Goal: Information Seeking & Learning: Learn about a topic

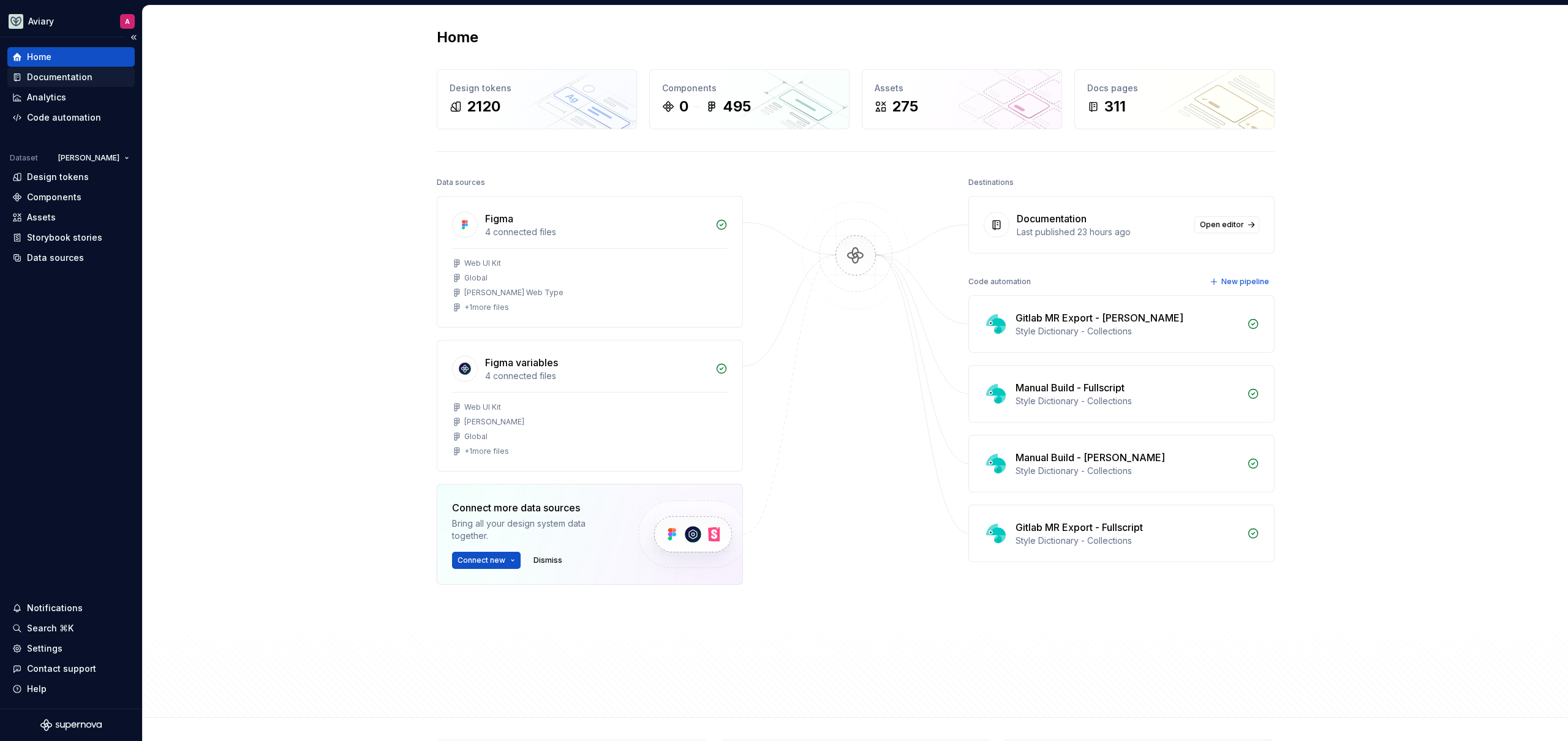
click at [62, 73] on div "Documentation" at bounding box center [59, 77] width 66 height 13
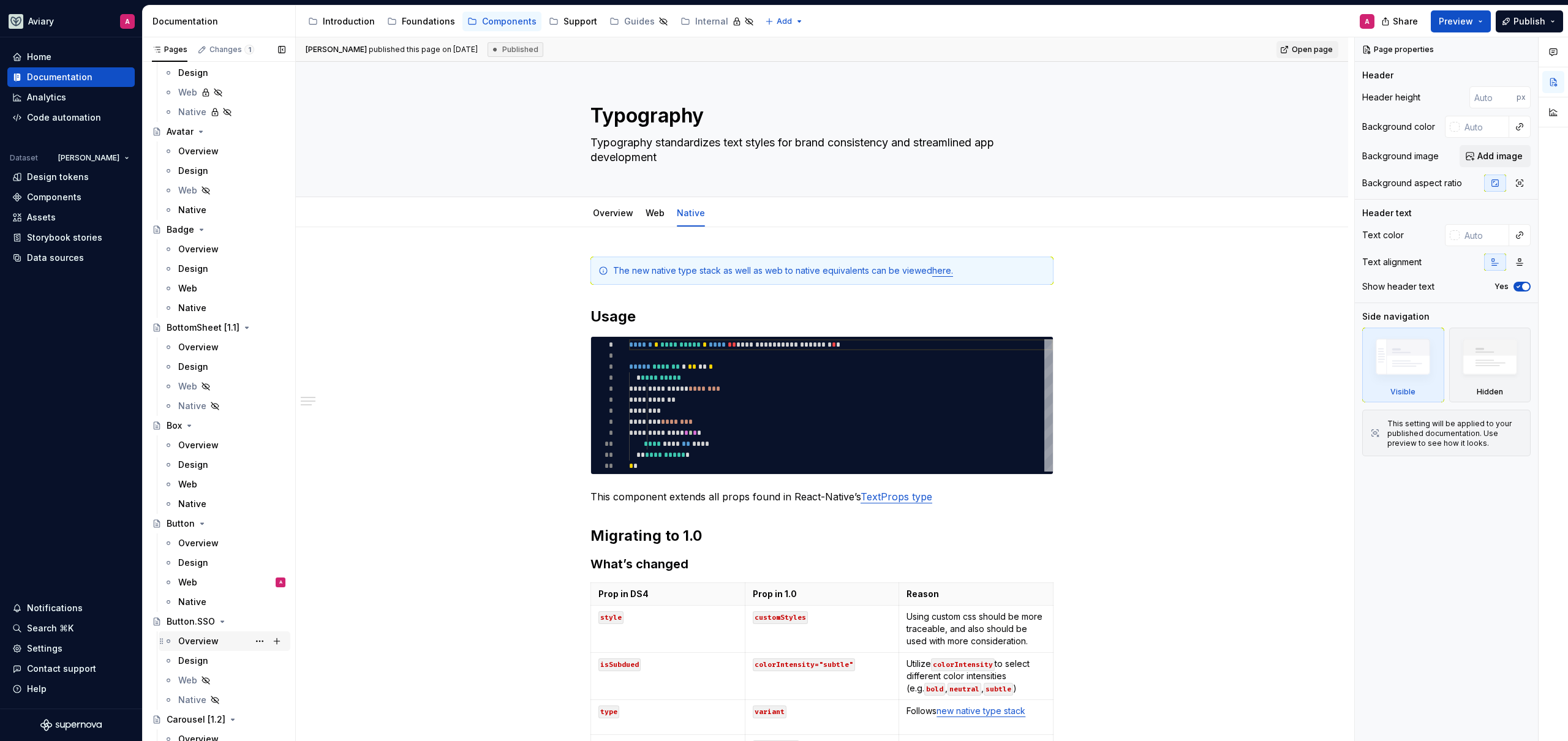
scroll to position [618, 0]
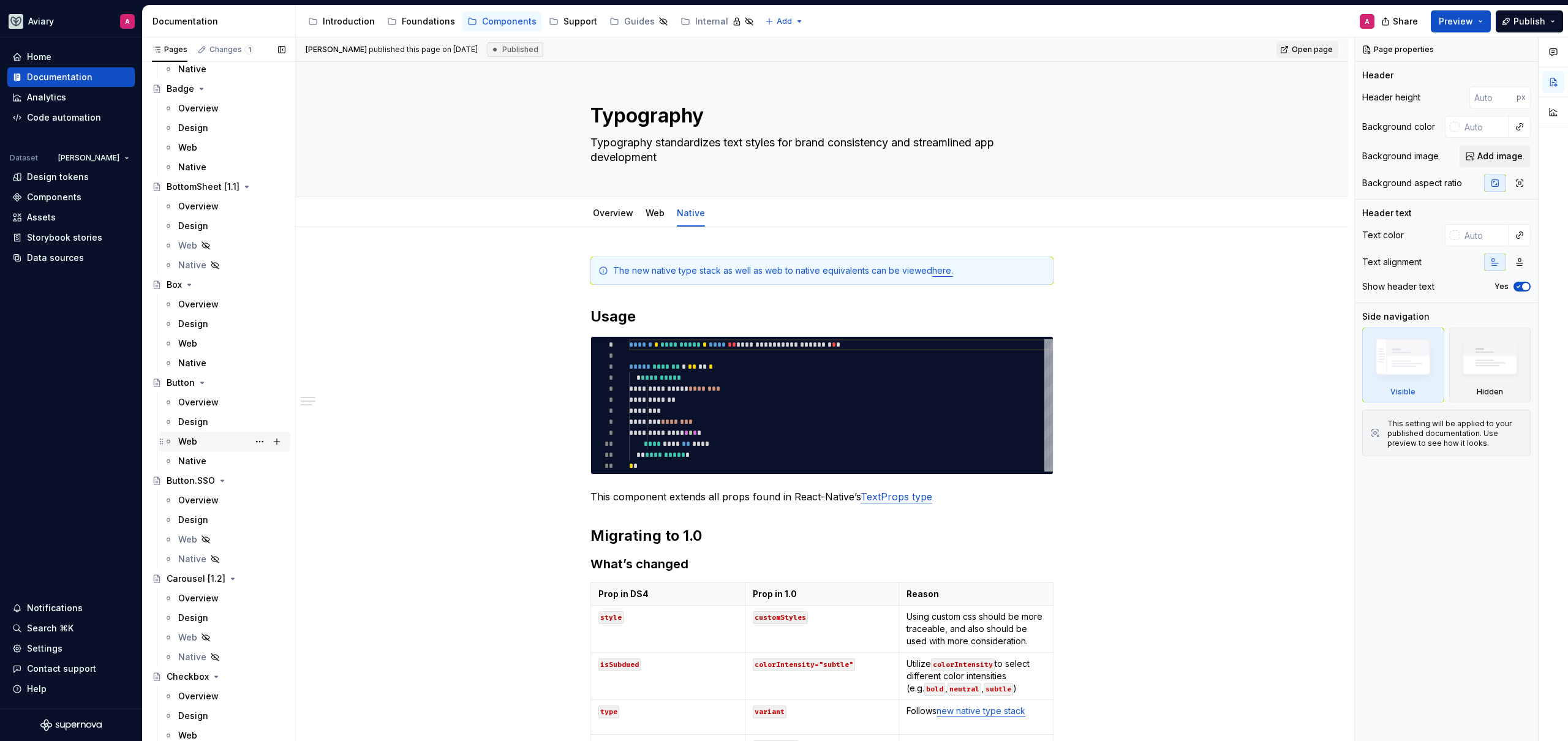
click at [229, 447] on div "Web A" at bounding box center [231, 442] width 107 height 17
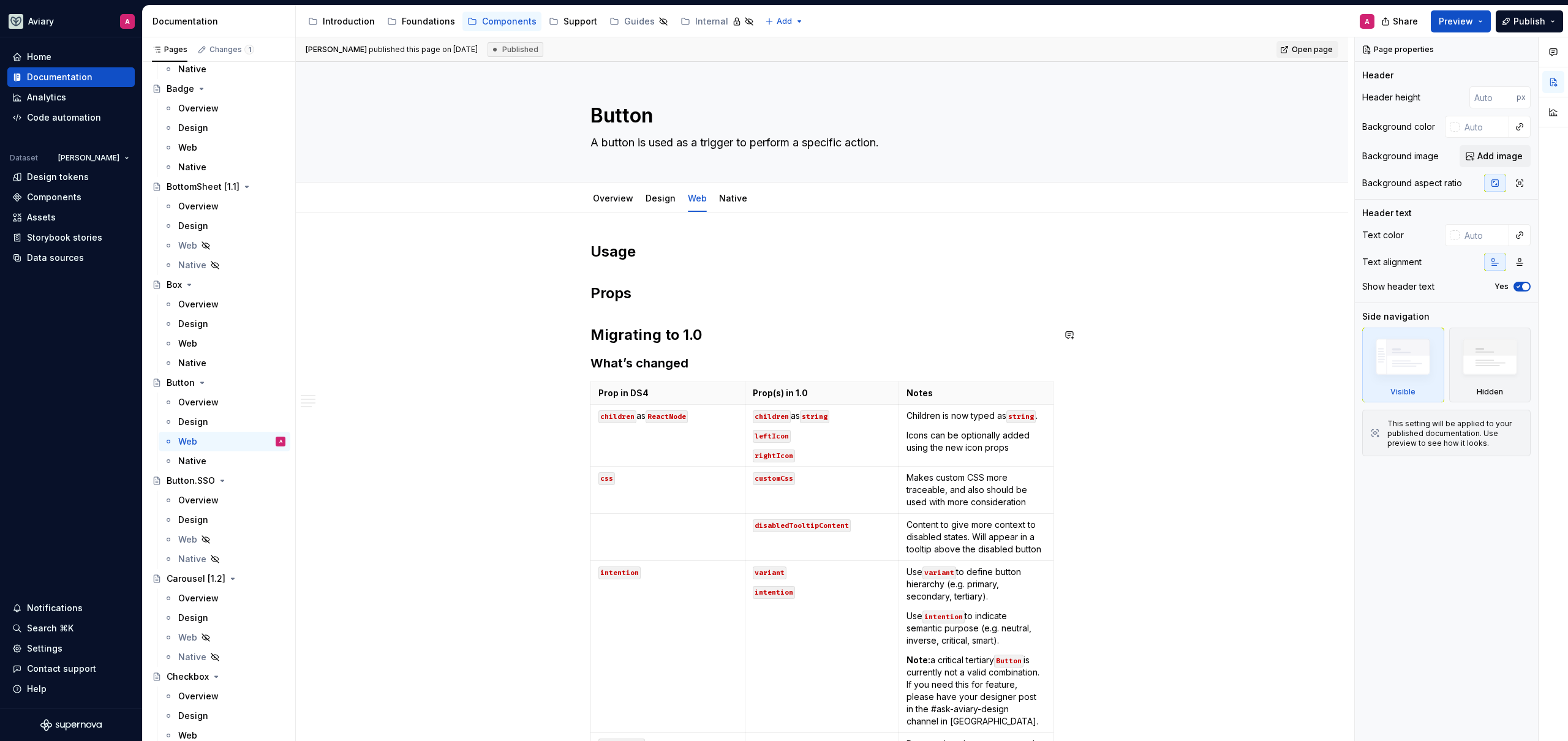
click at [1150, 307] on div "Usage Props Migrating to 1.0 What’s changed Prop in DS4 Prop(s) in 1.0 Notes ch…" at bounding box center [822, 673] width 1052 height 922
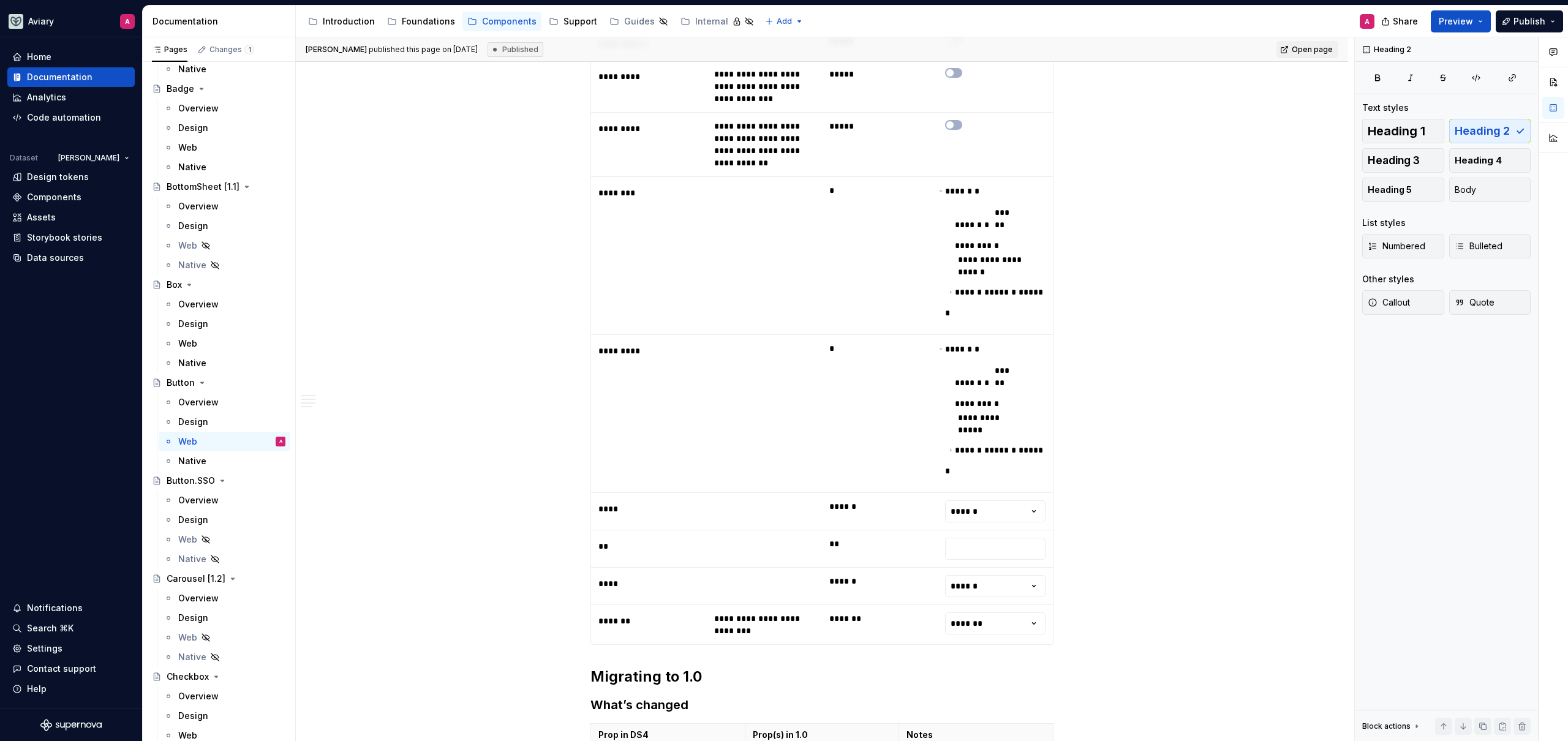
scroll to position [951, 0]
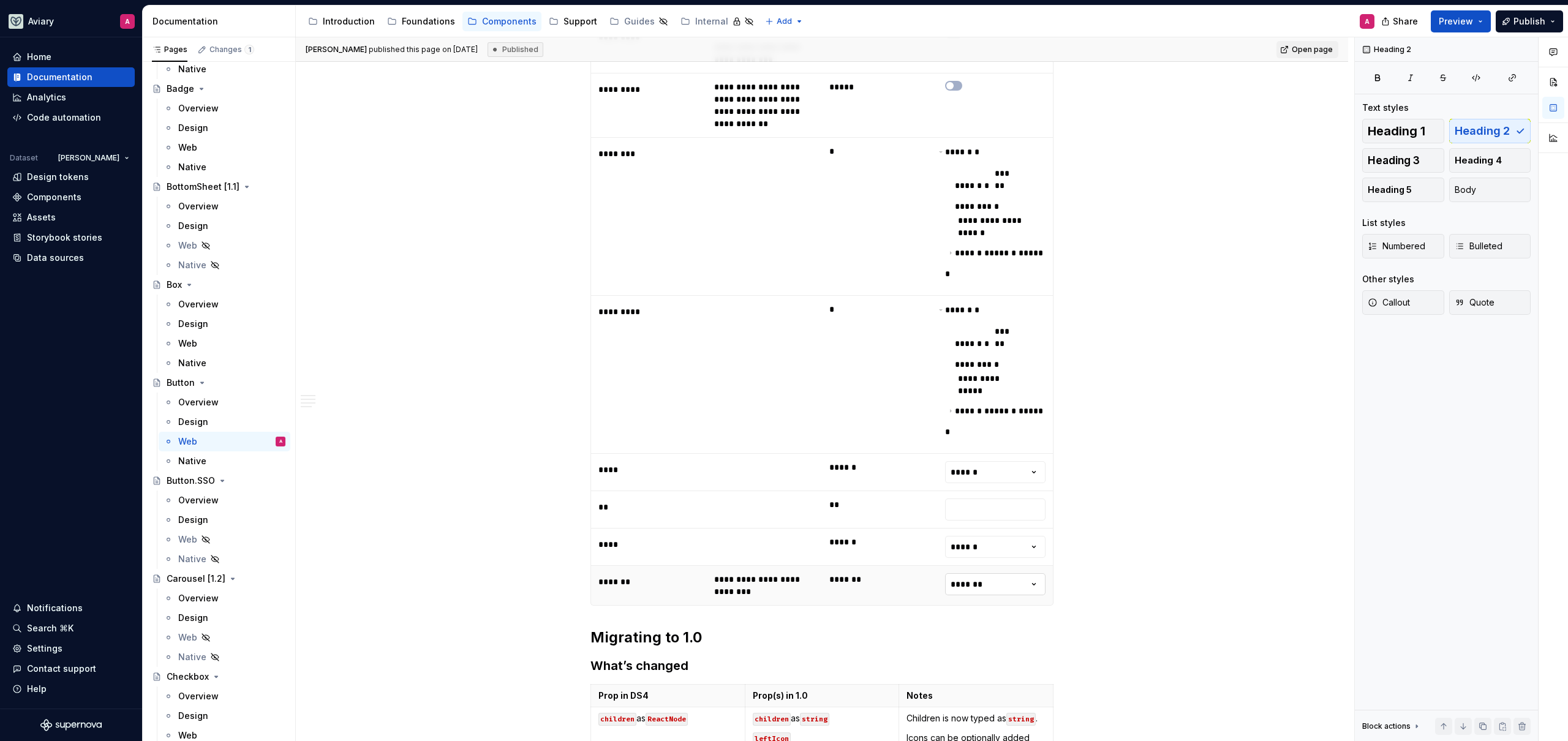
click at [994, 531] on html "Aviary A Home Documentation Analytics Code automation Dataset Emerson Design to…" at bounding box center [784, 370] width 1568 height 741
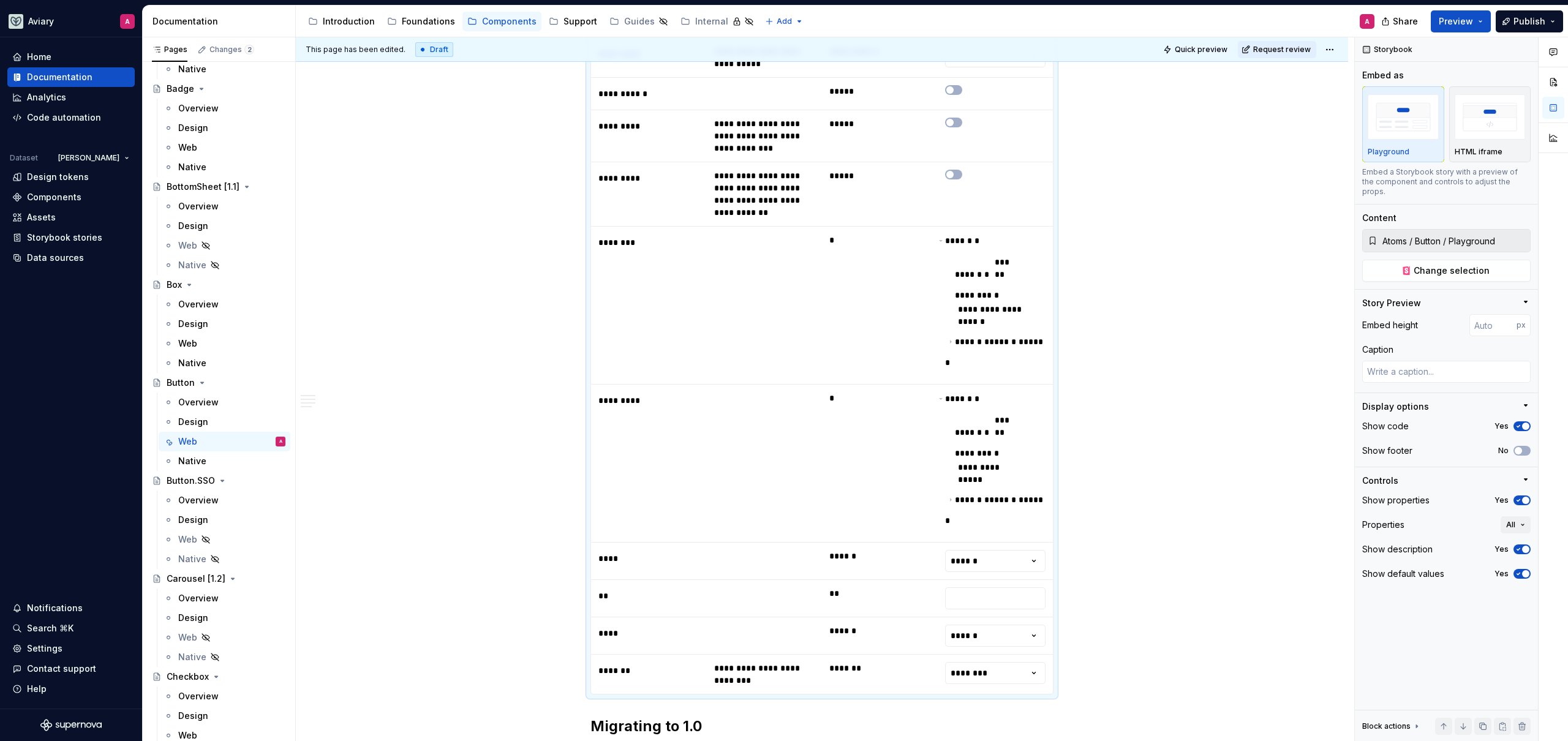
scroll to position [726, 0]
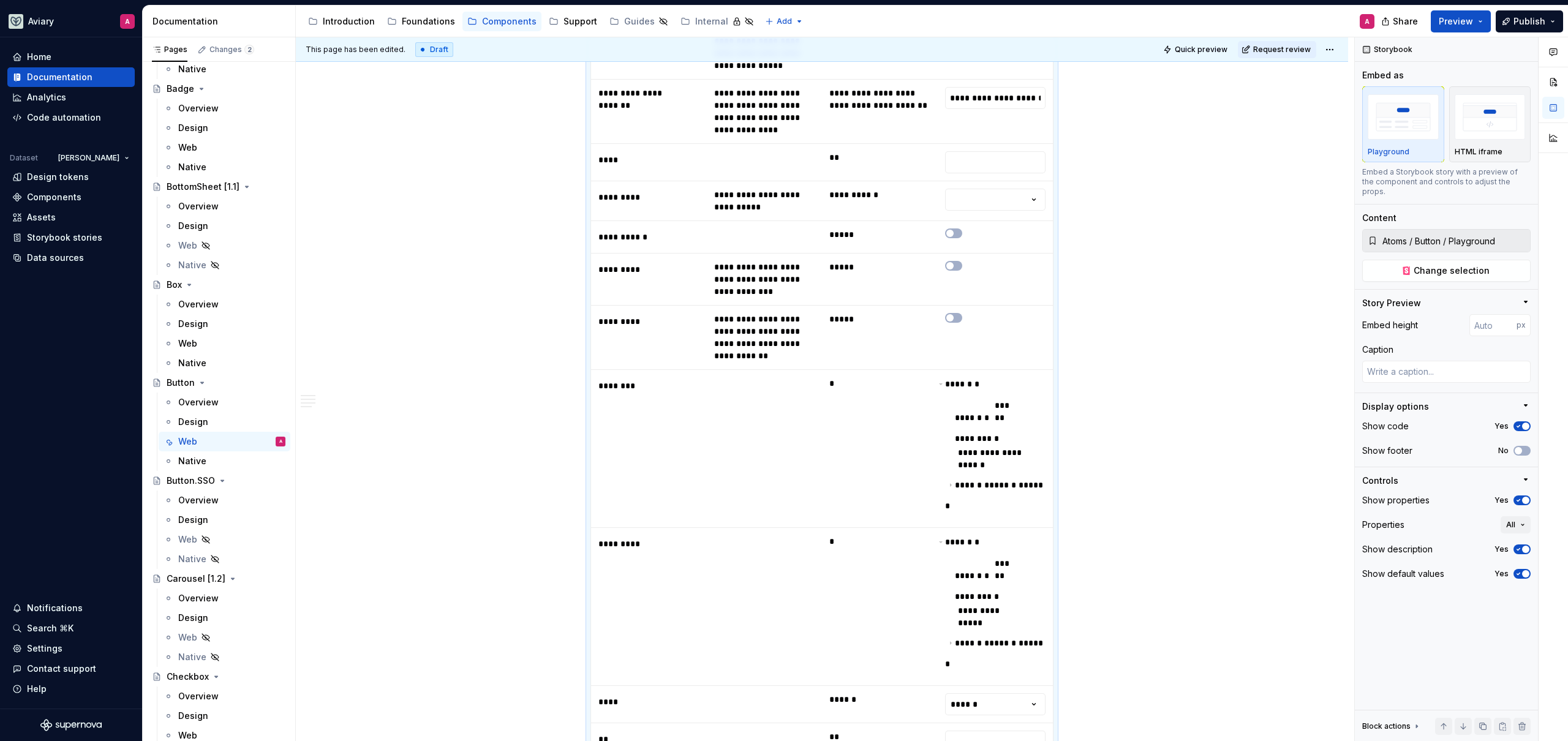
click at [980, 197] on html "Aviary A Home Documentation Analytics Code automation Dataset [PERSON_NAME] Des…" at bounding box center [784, 370] width 1568 height 741
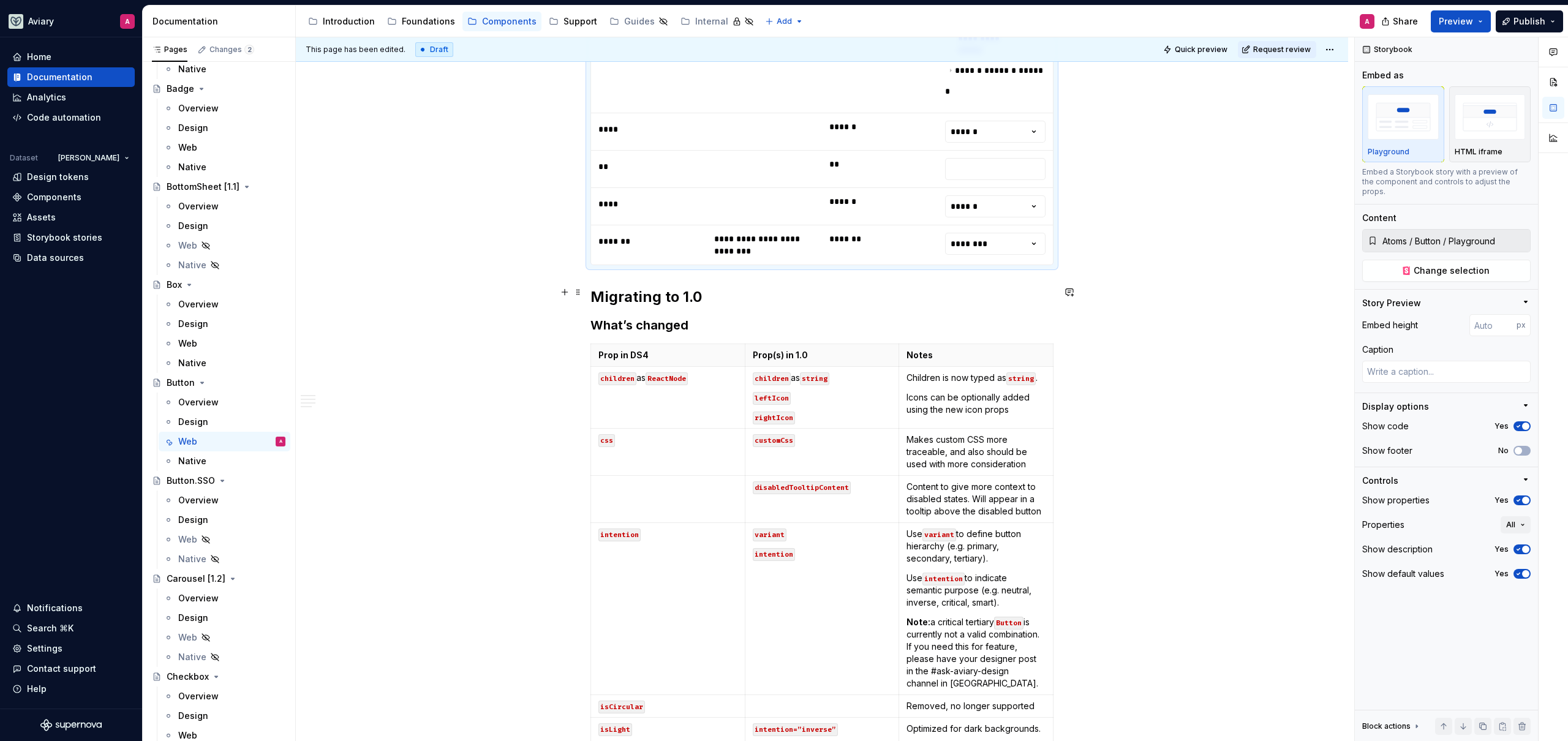
scroll to position [1486, 0]
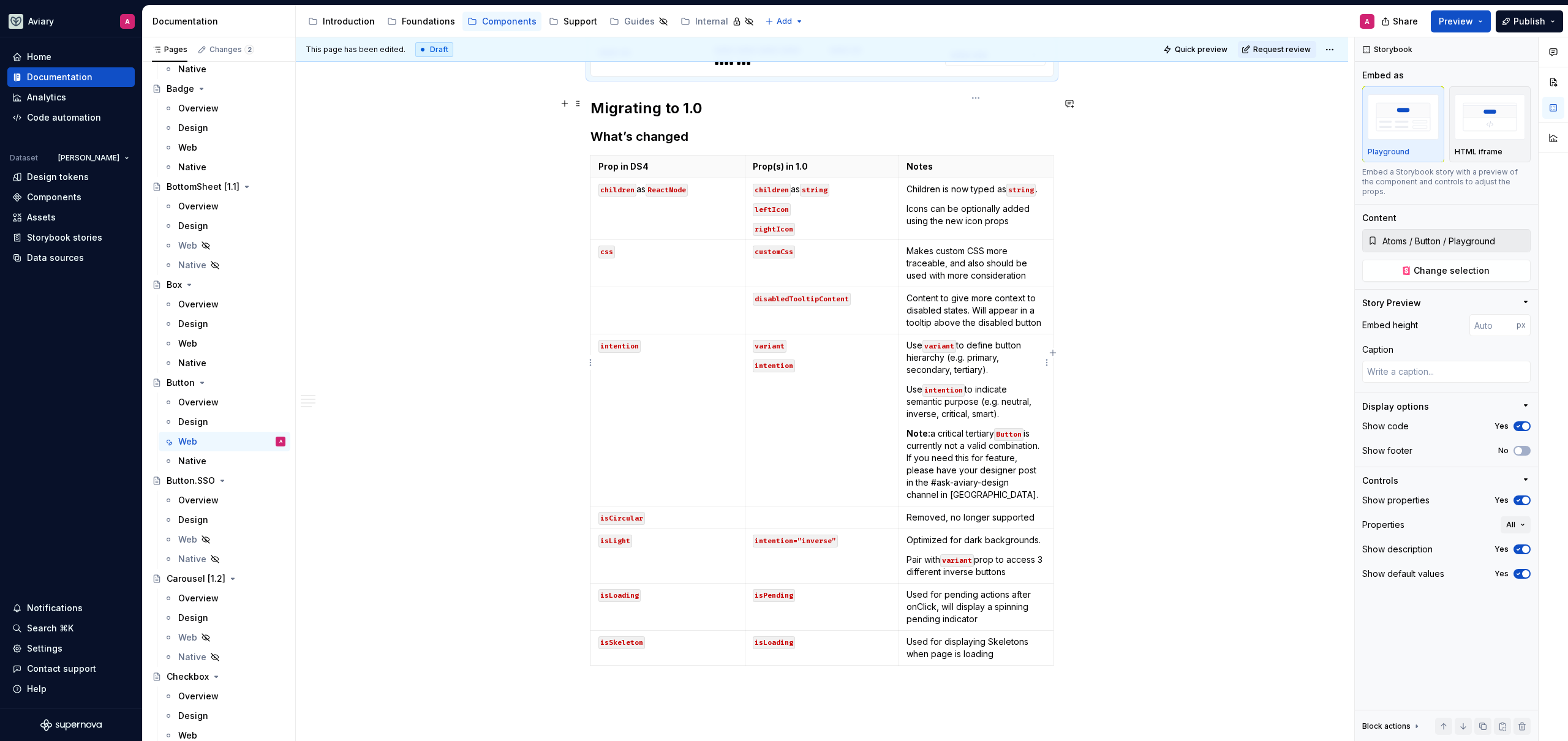
click at [995, 428] on p "Note: a critical tertiary Button is currently not a valid combination. If you n…" at bounding box center [976, 465] width 139 height 74
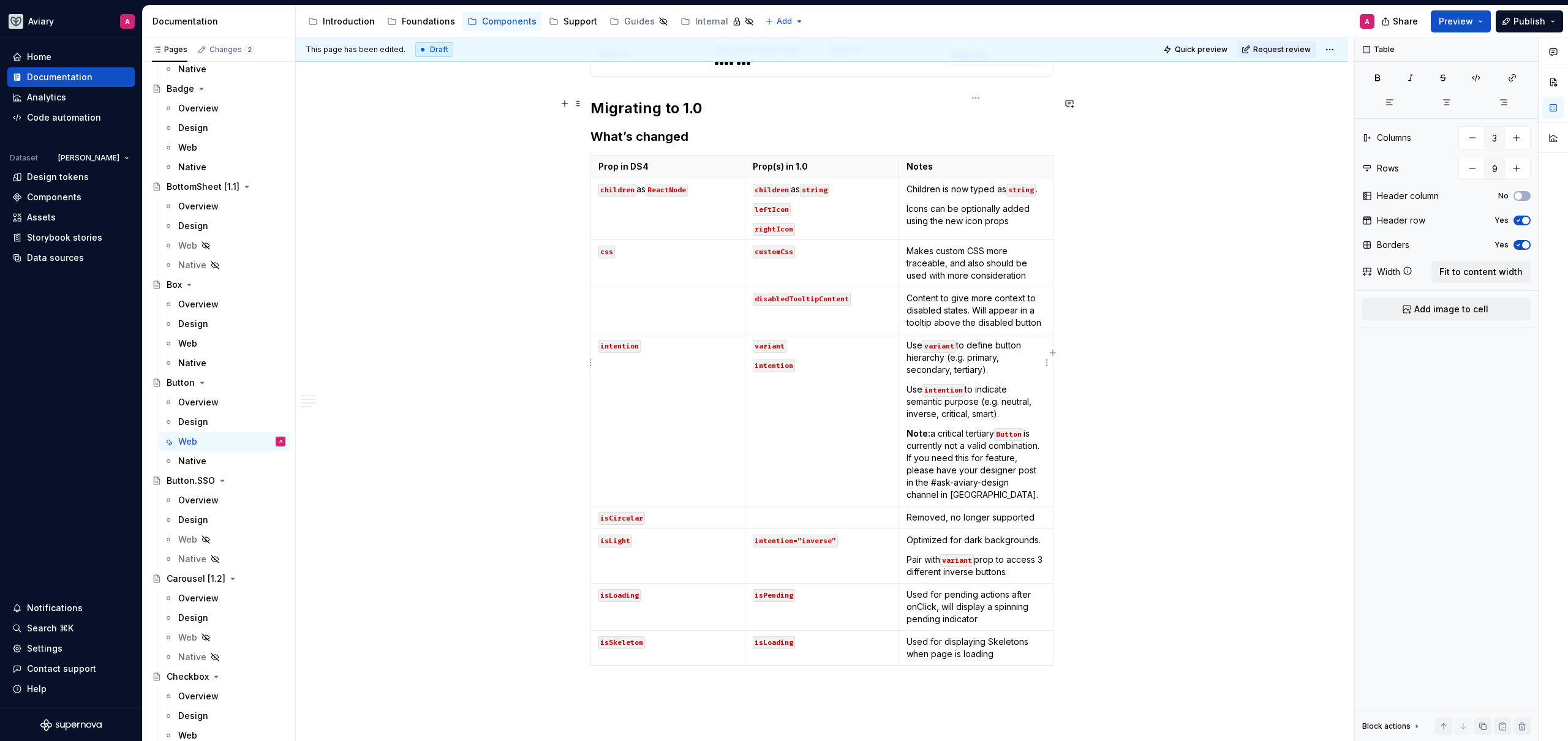
click at [1038, 428] on p "Note: a critical tertiary Button is currently not a valid combination. If you n…" at bounding box center [976, 465] width 139 height 74
click at [1011, 428] on p "Note: a critical tertiary Button is currently not a valid combination. If you n…" at bounding box center [976, 465] width 139 height 74
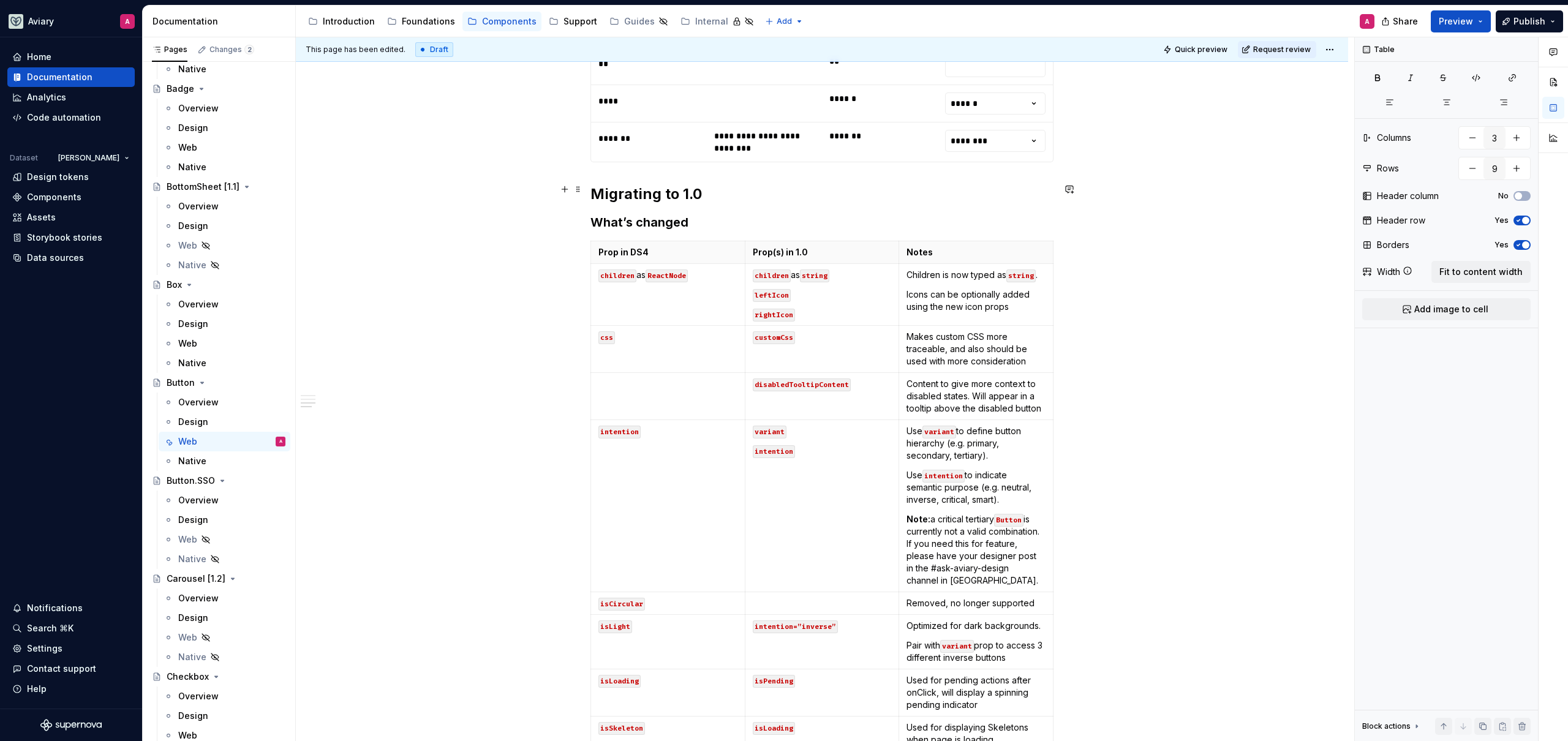
type textarea "*"
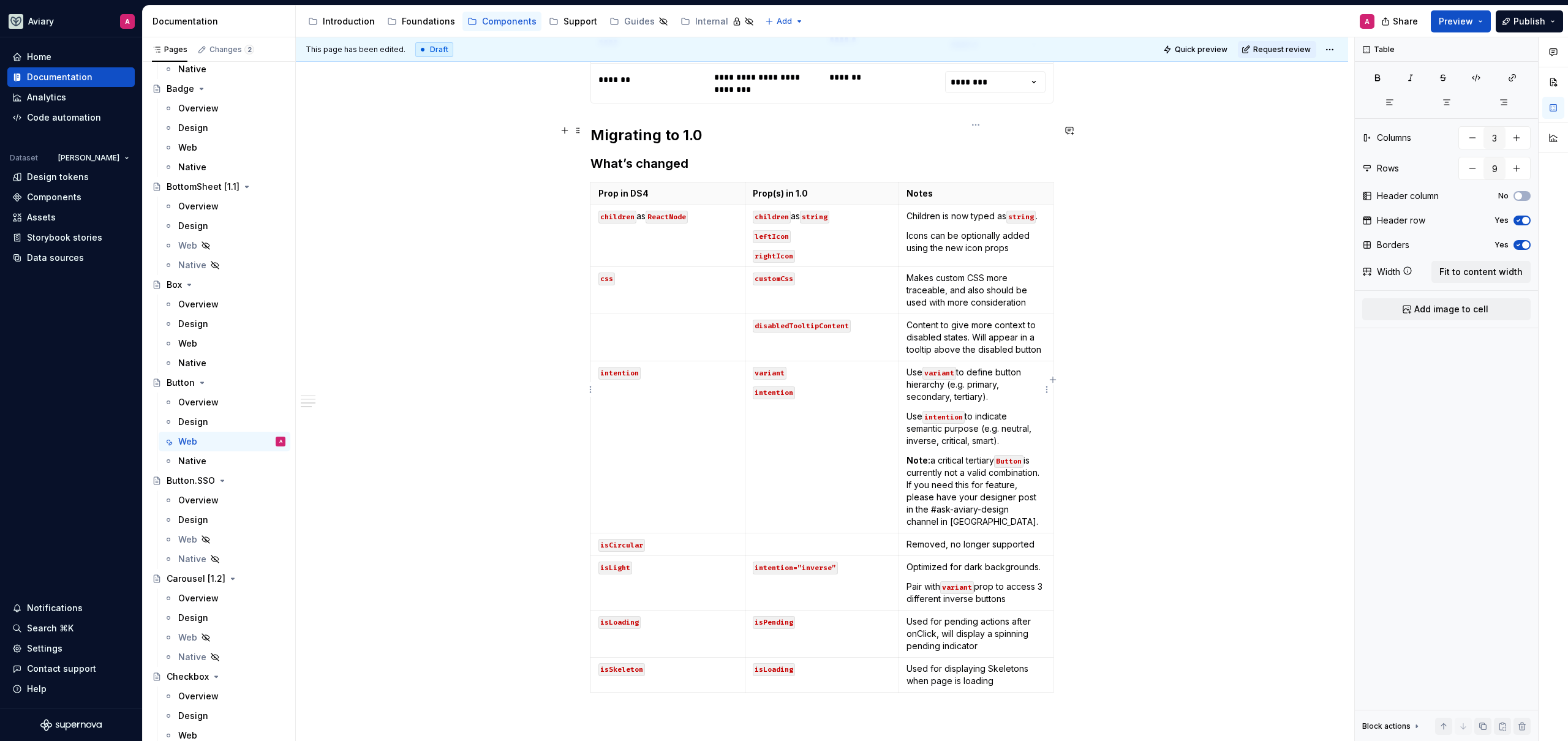
click at [977, 460] on p "Note: a critical tertiary Button is currently not a valid combination. If you n…" at bounding box center [976, 492] width 139 height 74
drag, startPoint x: 983, startPoint y: 465, endPoint x: 1038, endPoint y: 415, distance: 74.3
click at [1038, 455] on p "Note: a critical tertiary Button is currently not a valid combination. If you n…" at bounding box center [976, 492] width 139 height 74
click at [1045, 455] on p "Note: a critical tertiary Button is currently not a valid combination. If you n…" at bounding box center [976, 492] width 139 height 74
click at [991, 455] on p "Note: a critical tertiary Button is currently not a valid combination. If you n…" at bounding box center [976, 492] width 139 height 74
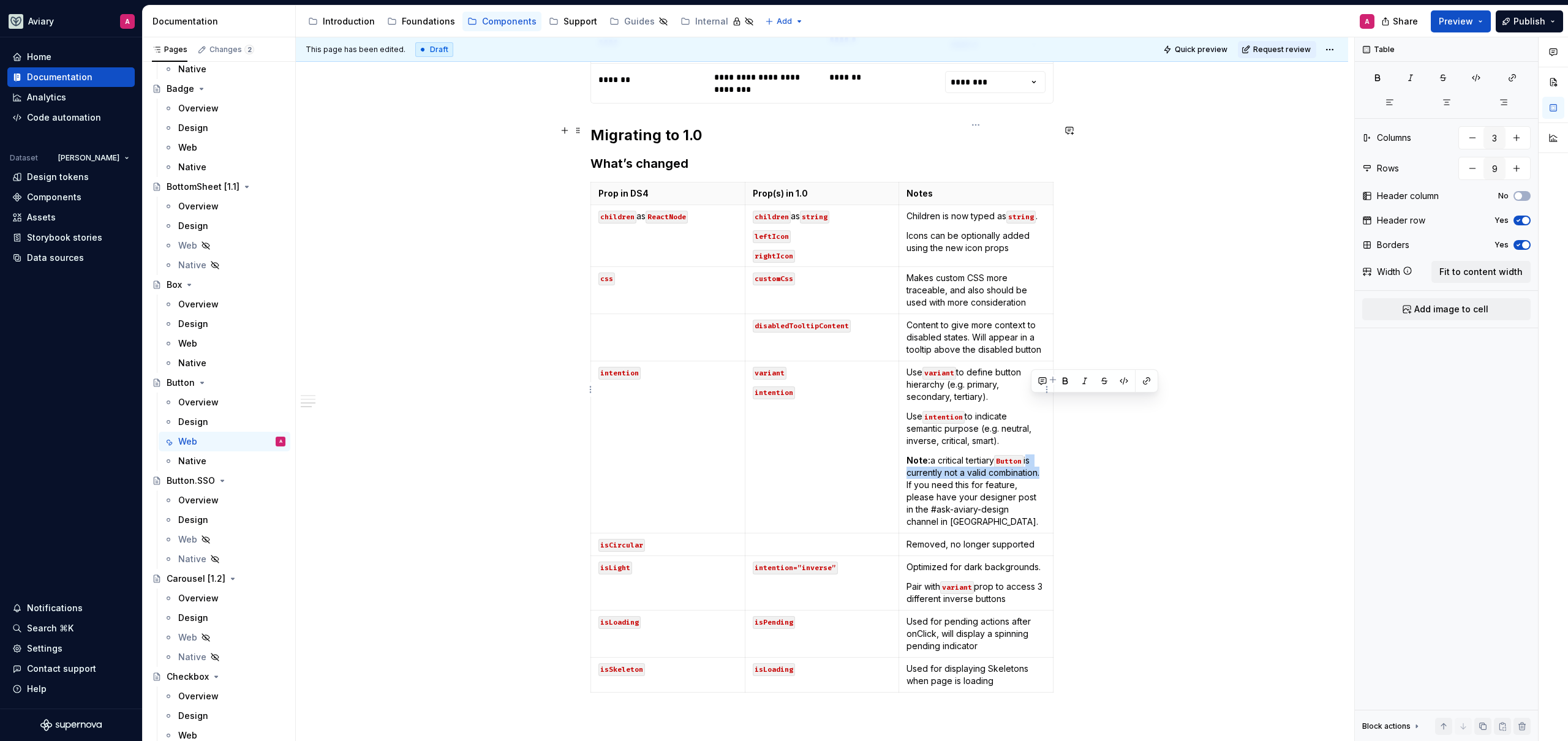
drag, startPoint x: 1038, startPoint y: 415, endPoint x: 1032, endPoint y: 403, distance: 13.4
click at [1032, 455] on p "Note: a critical tertiary Button is currently not a valid combination. If you n…" at bounding box center [976, 492] width 139 height 74
click at [1001, 455] on p "Note: a critical tertiary Button will default . If you need this for feature, p…" at bounding box center [976, 492] width 139 height 74
click at [1039, 455] on p "Note: a critical tertiary Button will default . If you need this for feature, p…" at bounding box center [976, 492] width 139 height 74
click at [950, 455] on p "Note: a critical tertiary Button will default . If you need this for feature, p…" at bounding box center [976, 492] width 139 height 74
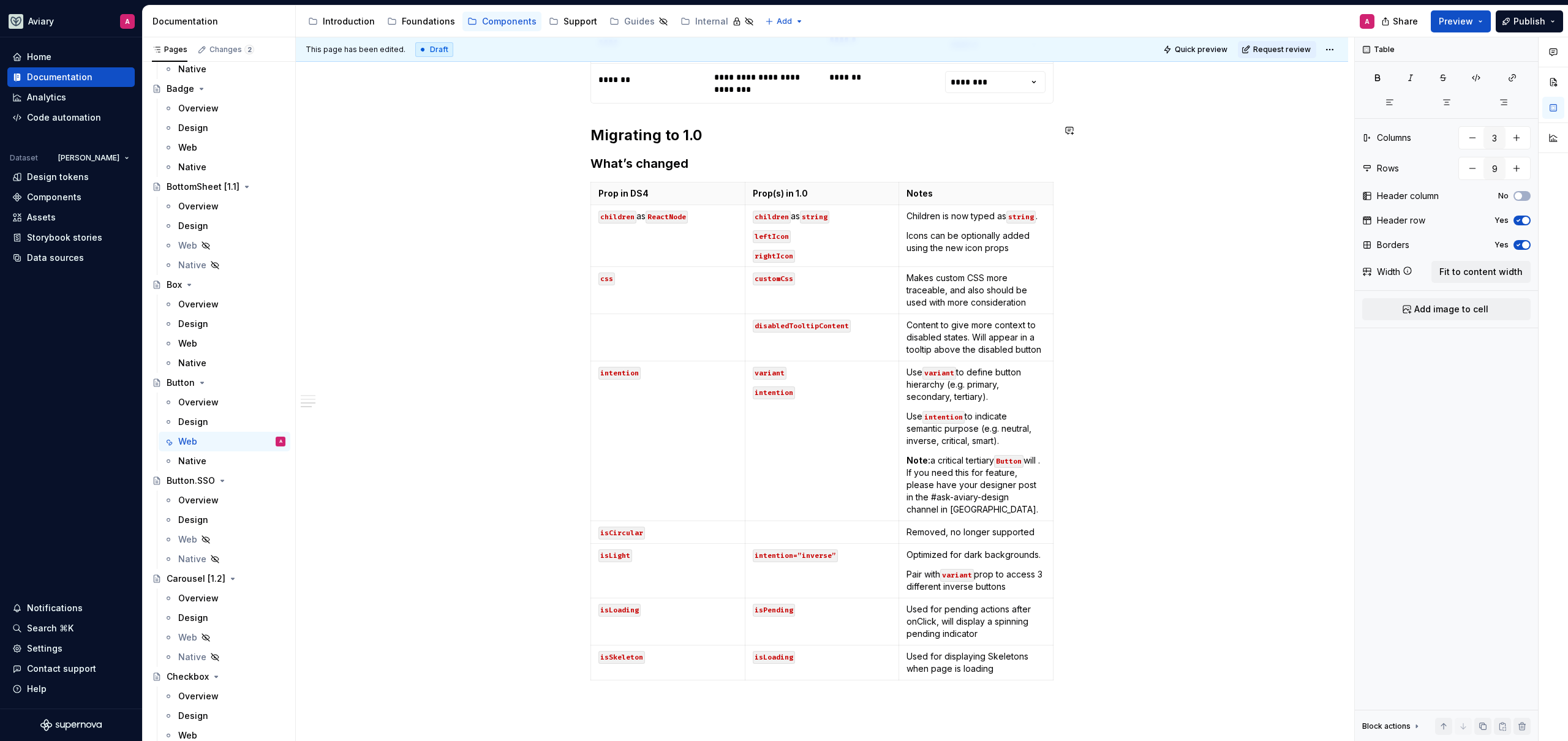
type textarea "*"
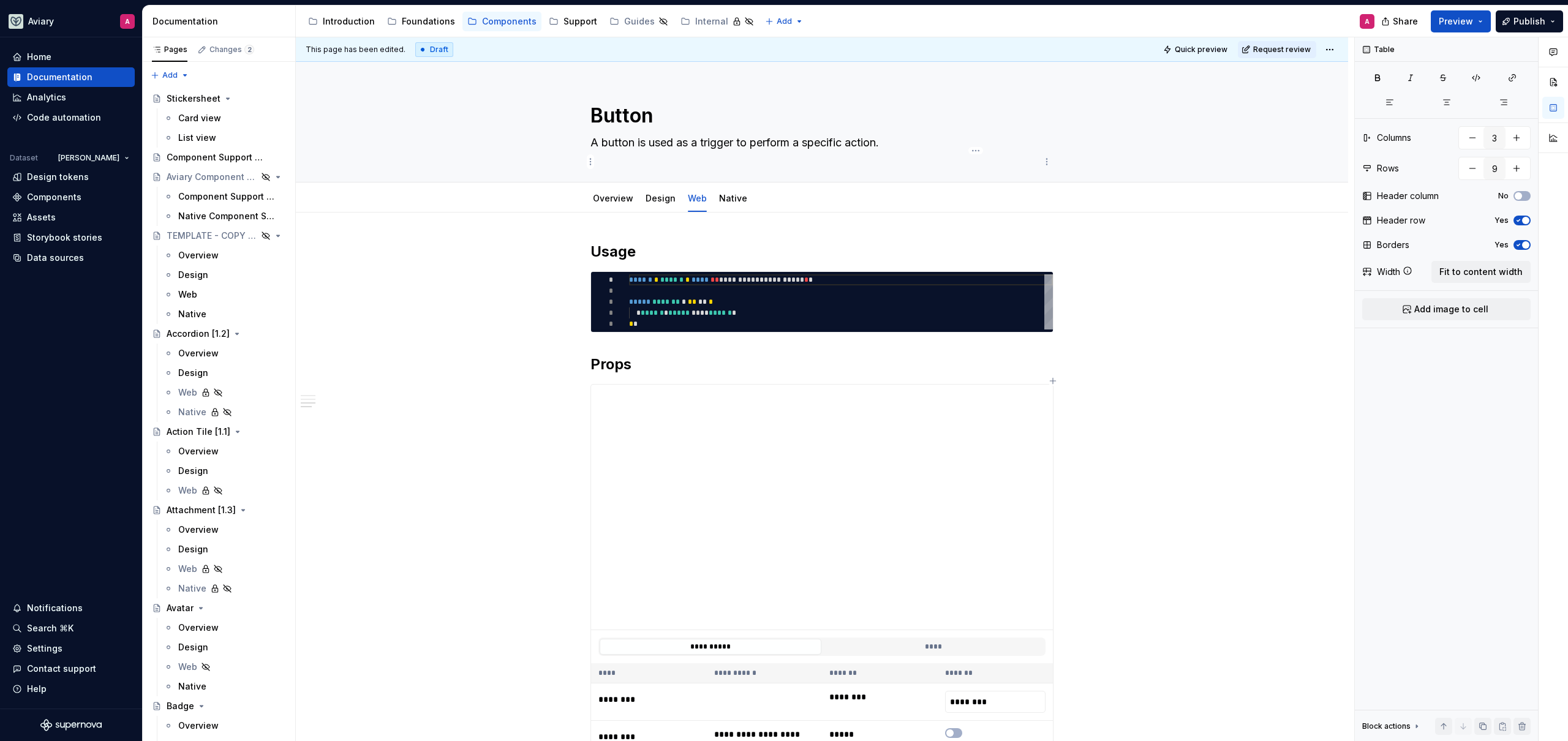
scroll to position [1427, 0]
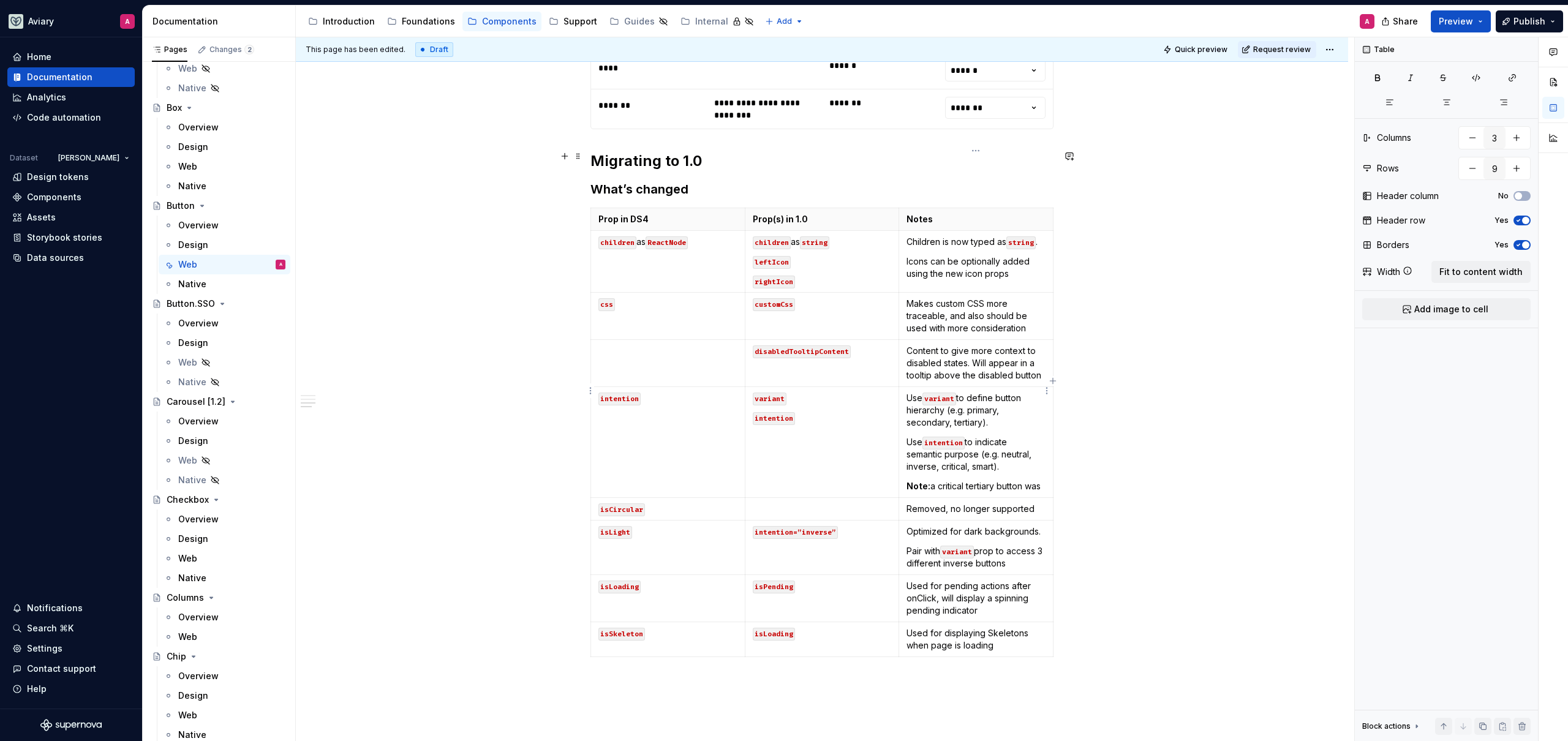
click at [982, 480] on p "Note: a critical tertiary button was" at bounding box center [976, 487] width 139 height 13
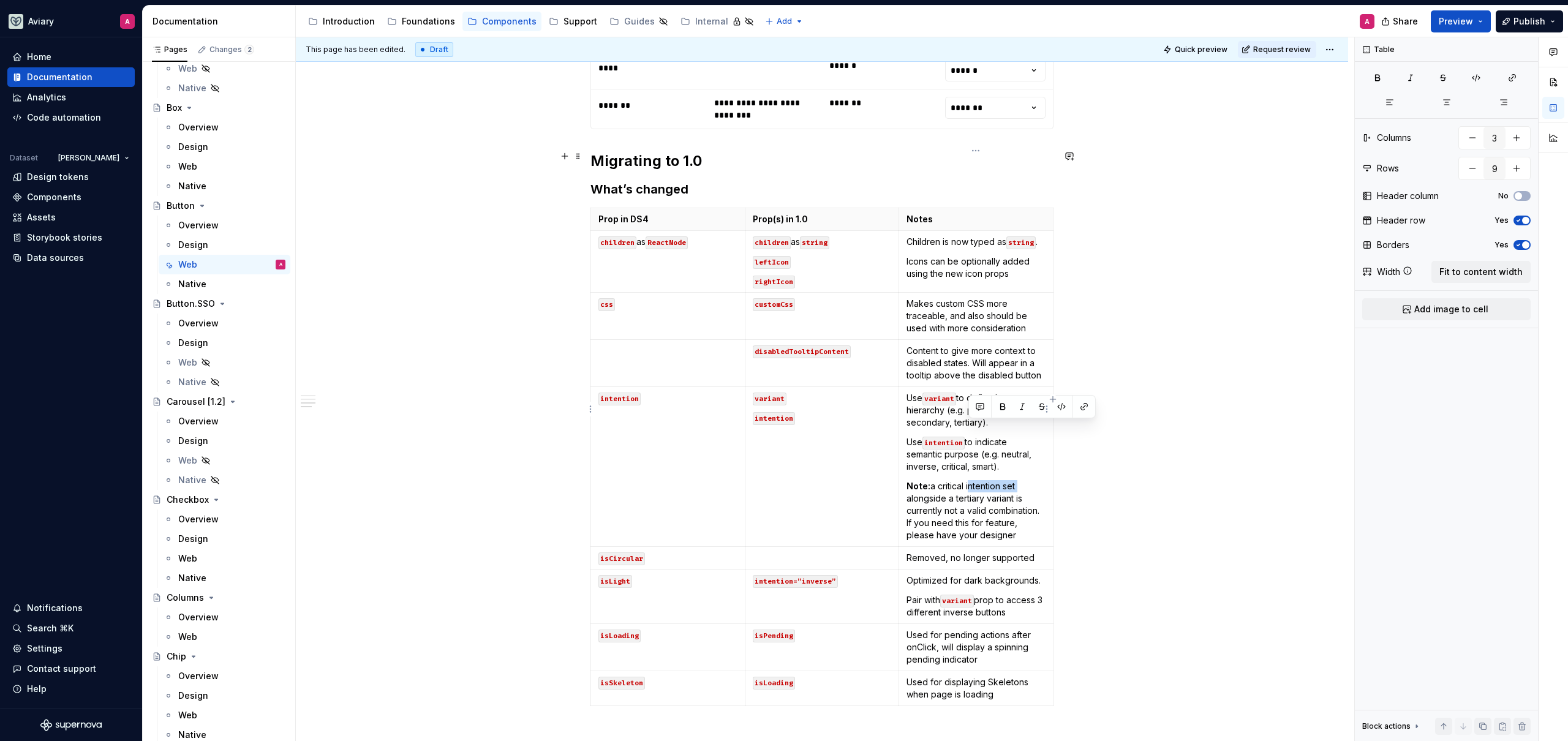
drag, startPoint x: 1012, startPoint y: 428, endPoint x: 969, endPoint y: 428, distance: 43.0
click at [969, 480] on p "Note: a critical intention set alongside a tertiary variant is currently not a …" at bounding box center [976, 511] width 139 height 61
drag, startPoint x: 963, startPoint y: 442, endPoint x: 968, endPoint y: 430, distance: 13.0
click at [968, 480] on p "Note: a critical alongside a tertiary variant is currently not a valid combinat…" at bounding box center [976, 511] width 139 height 61
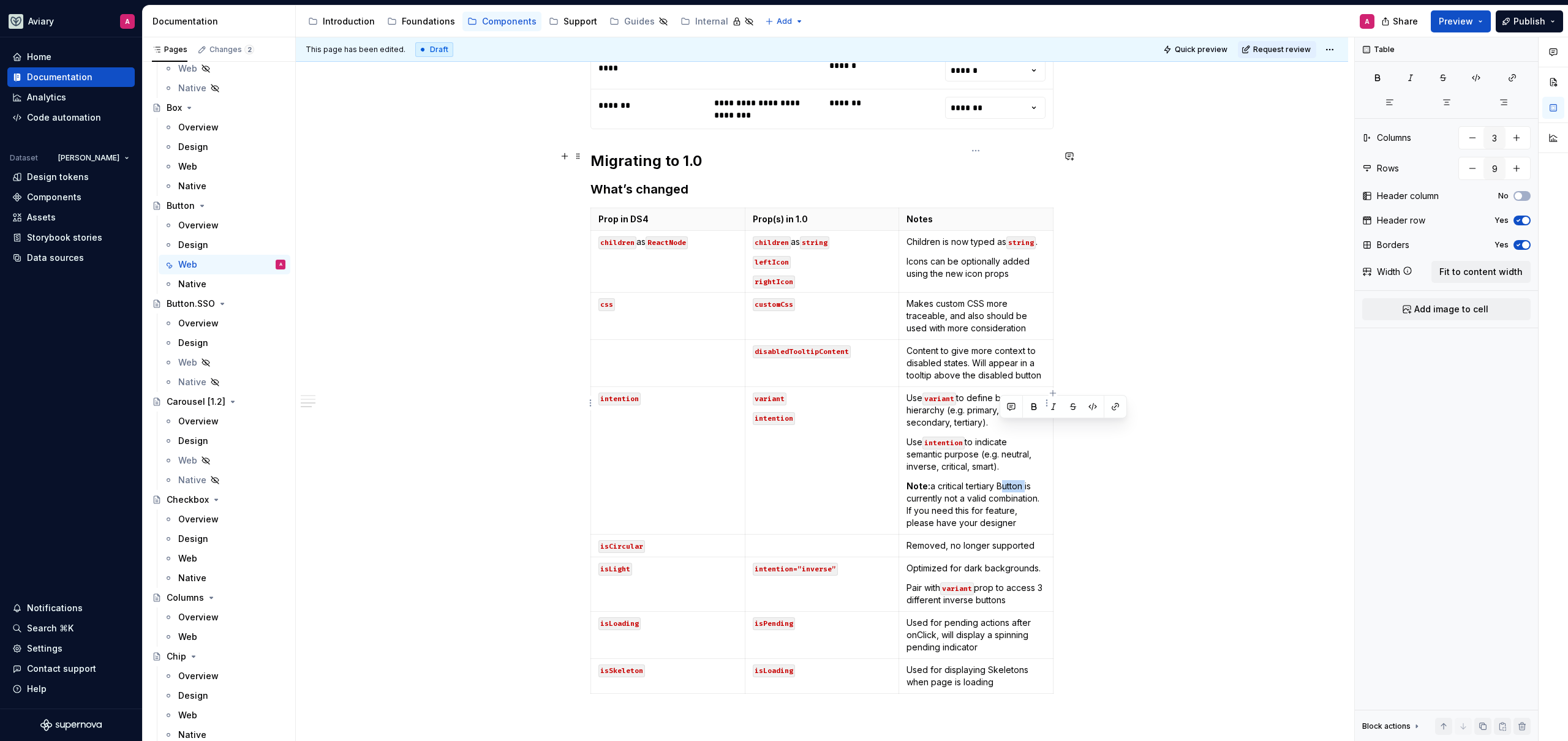
drag, startPoint x: 1021, startPoint y: 427, endPoint x: 999, endPoint y: 428, distance: 22.0
click at [999, 480] on p "Note: a critical tertiary Button is currently not a valid combination. If you n…" at bounding box center [976, 504] width 139 height 49
click at [1094, 404] on button "button" at bounding box center [1092, 406] width 17 height 17
click at [1001, 480] on p "Note: a critical tertiary Button is currently not a valid combination. If you n…" at bounding box center [976, 504] width 139 height 49
click at [967, 480] on p "Note: a critical tertiary Button is currently not a valid combination. If you n…" at bounding box center [976, 504] width 139 height 49
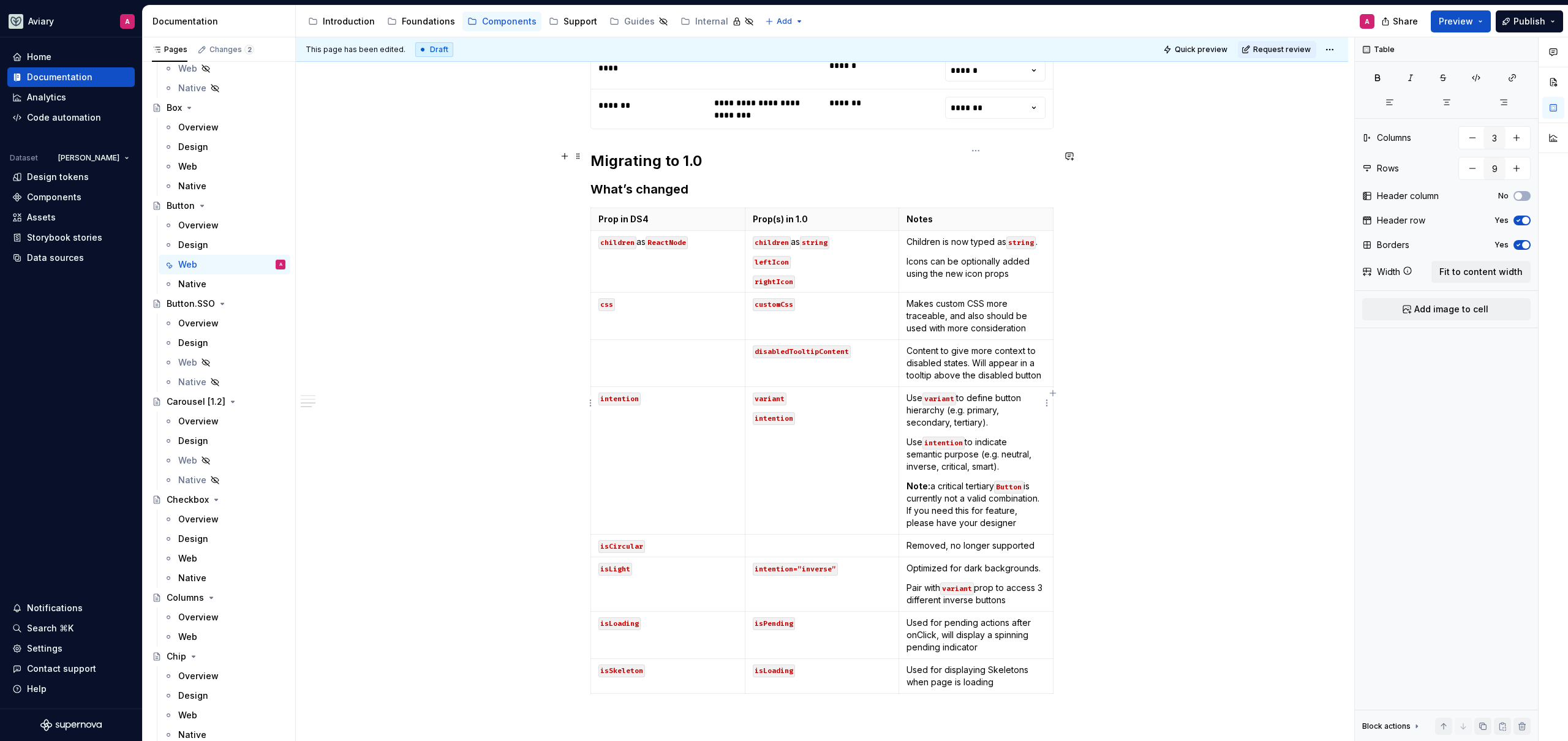
click at [1012, 480] on p "Note: a critical tertiary Button is currently not a valid combination. If you n…" at bounding box center [976, 504] width 139 height 49
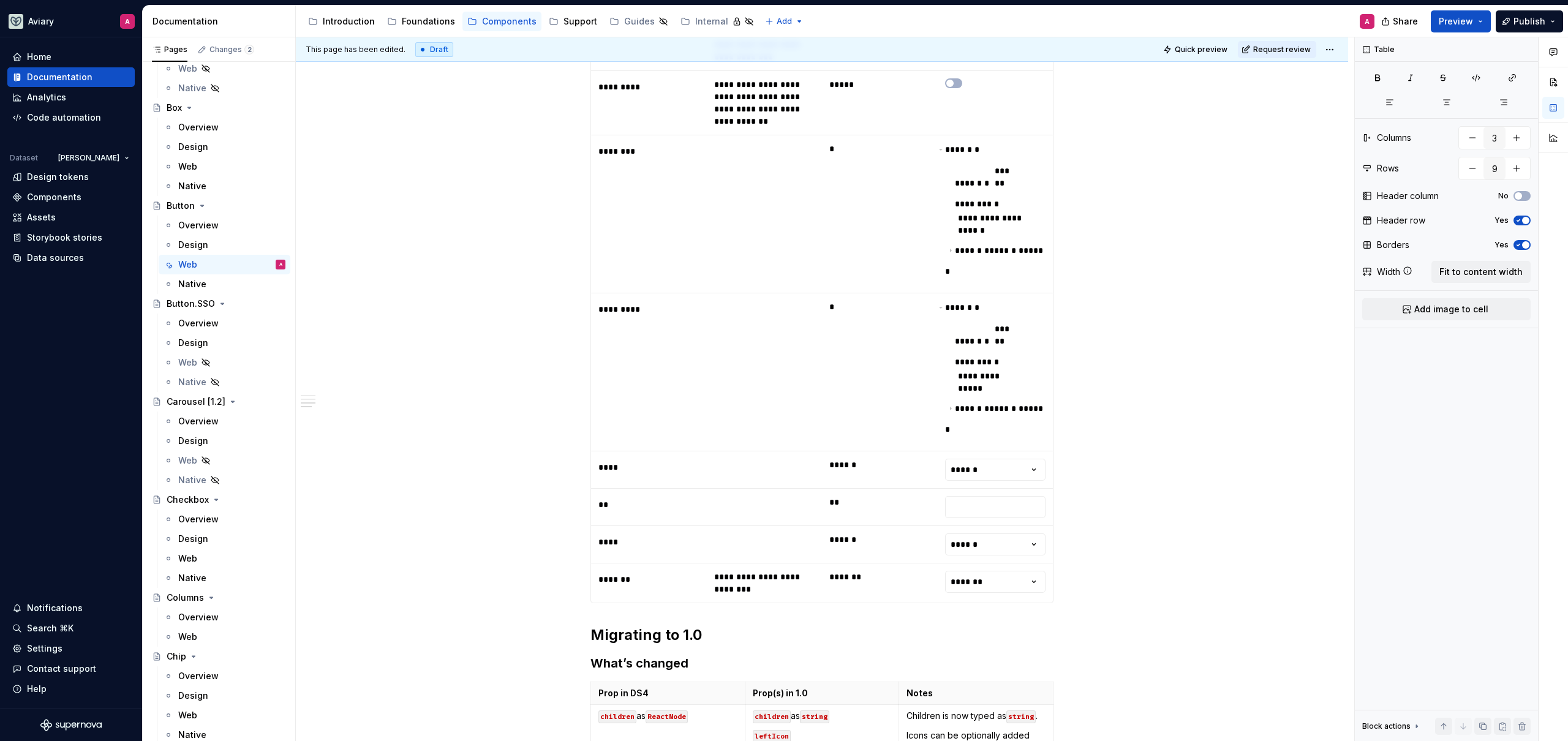
scroll to position [850, 0]
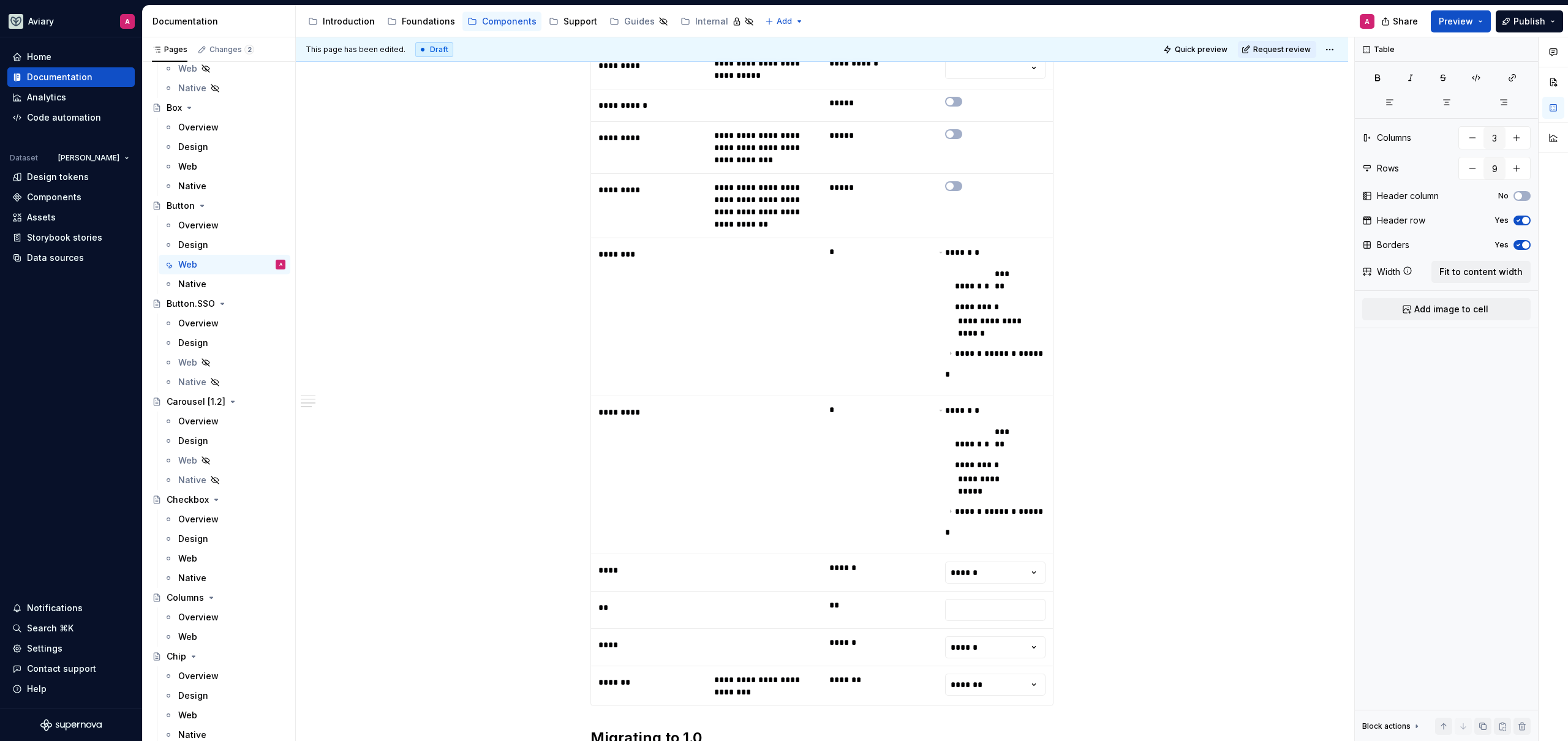
click at [399, 442] on div "**********" at bounding box center [822, 450] width 1052 height 2175
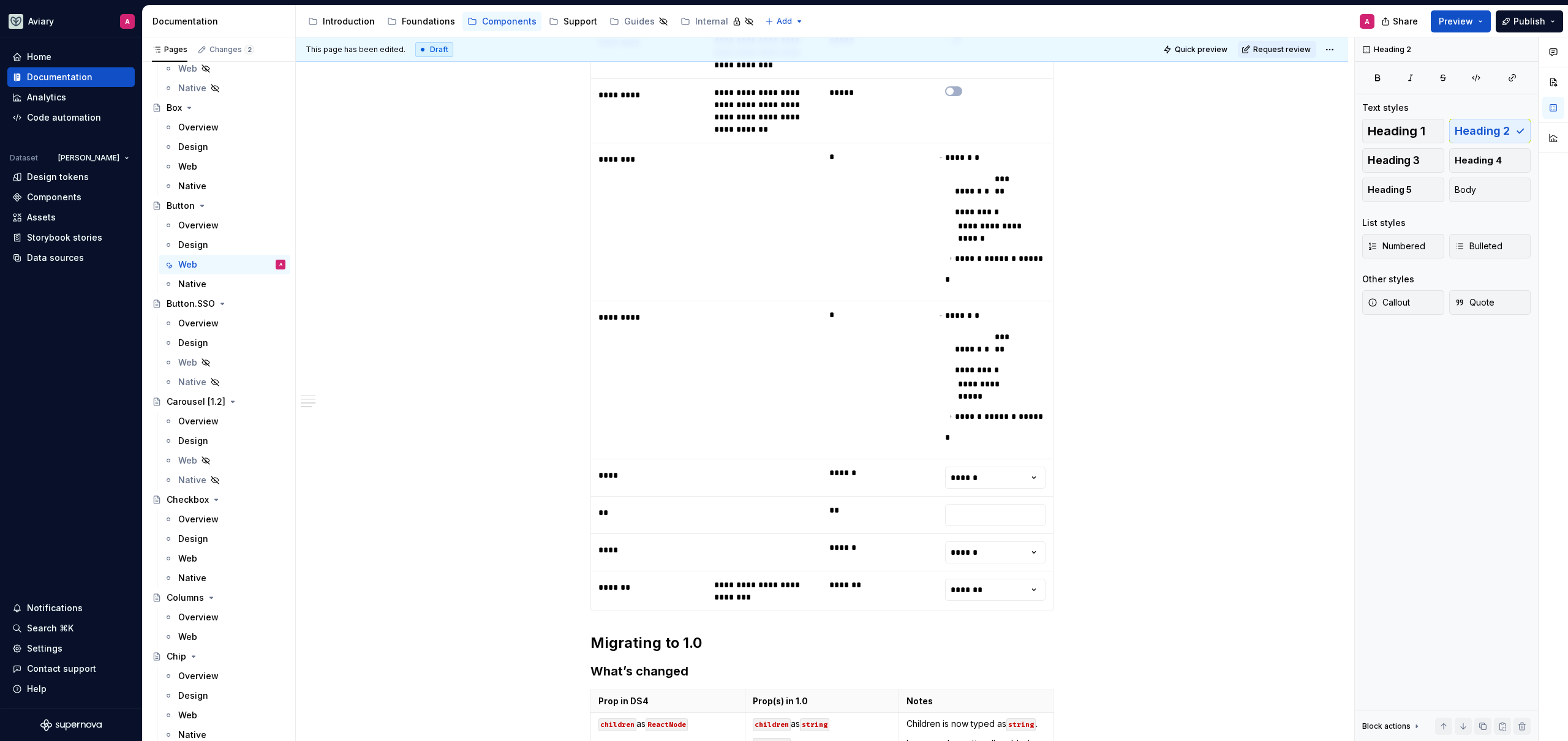
scroll to position [1097, 0]
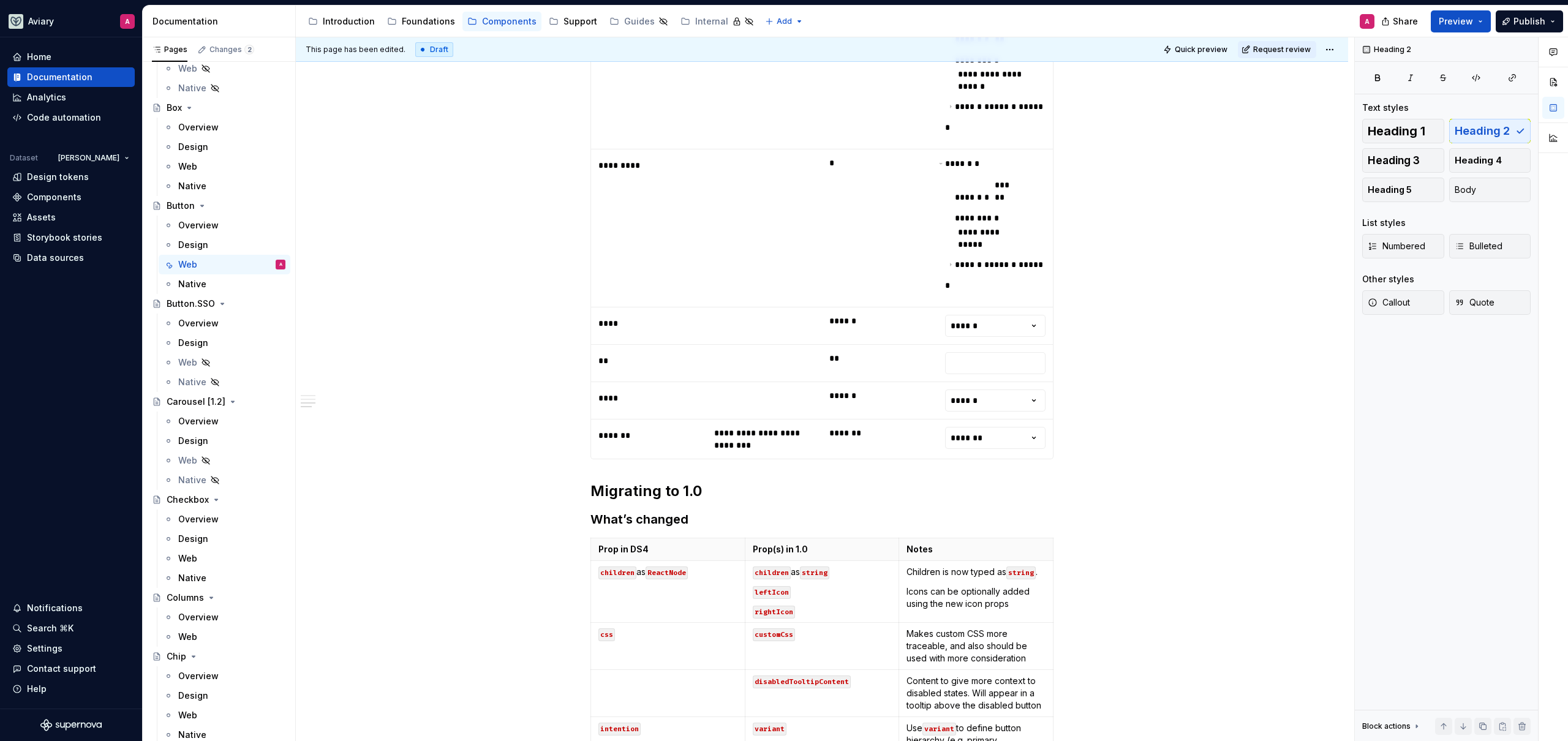
click at [1325, 52] on html "Aviary A Home Documentation Analytics Code automation Dataset [PERSON_NAME] Des…" at bounding box center [784, 370] width 1568 height 741
click at [1264, 78] on html "Aviary A Home Documentation Analytics Code automation Dataset [PERSON_NAME] Des…" at bounding box center [784, 370] width 1568 height 741
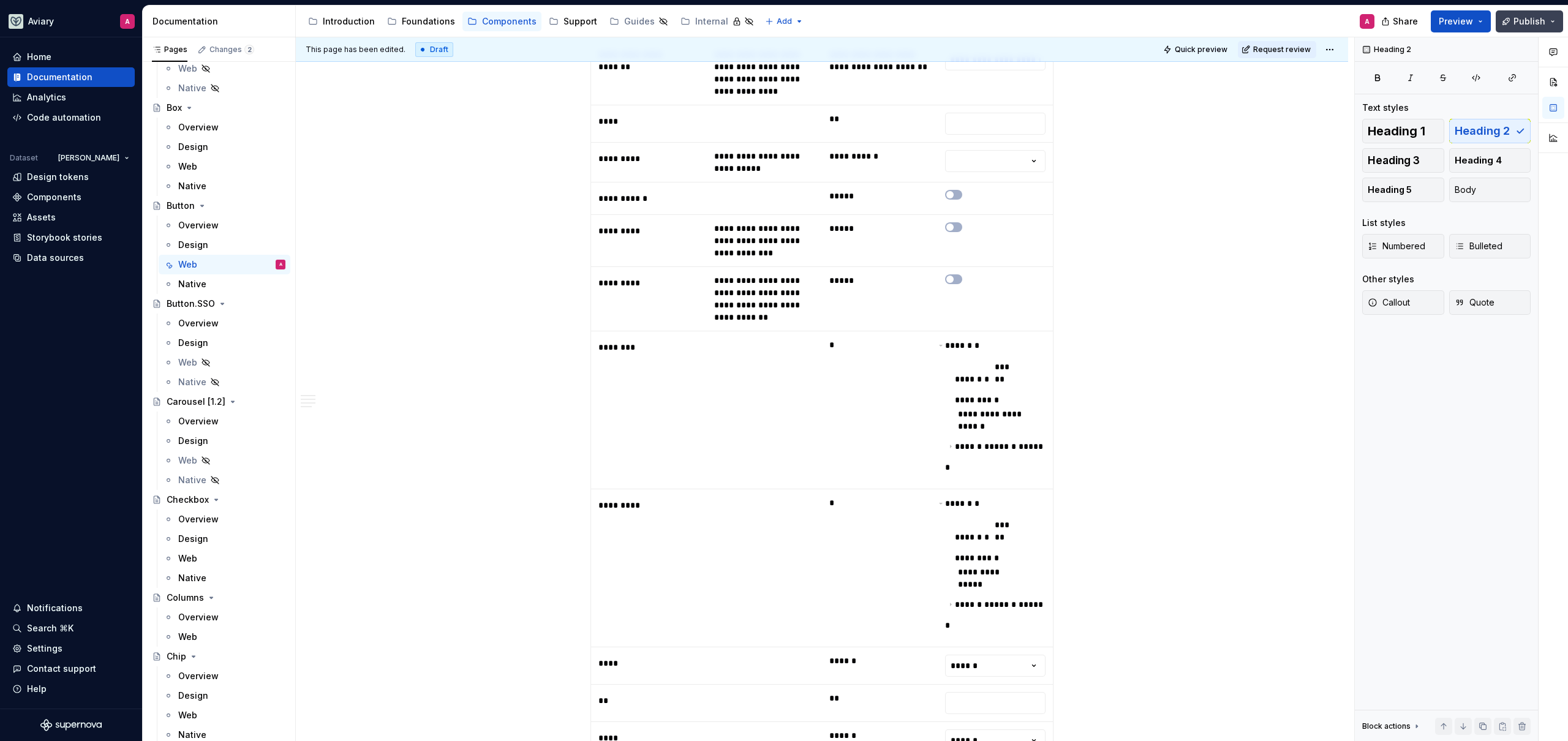
click at [1529, 20] on span "Publish" at bounding box center [1528, 22] width 31 height 13
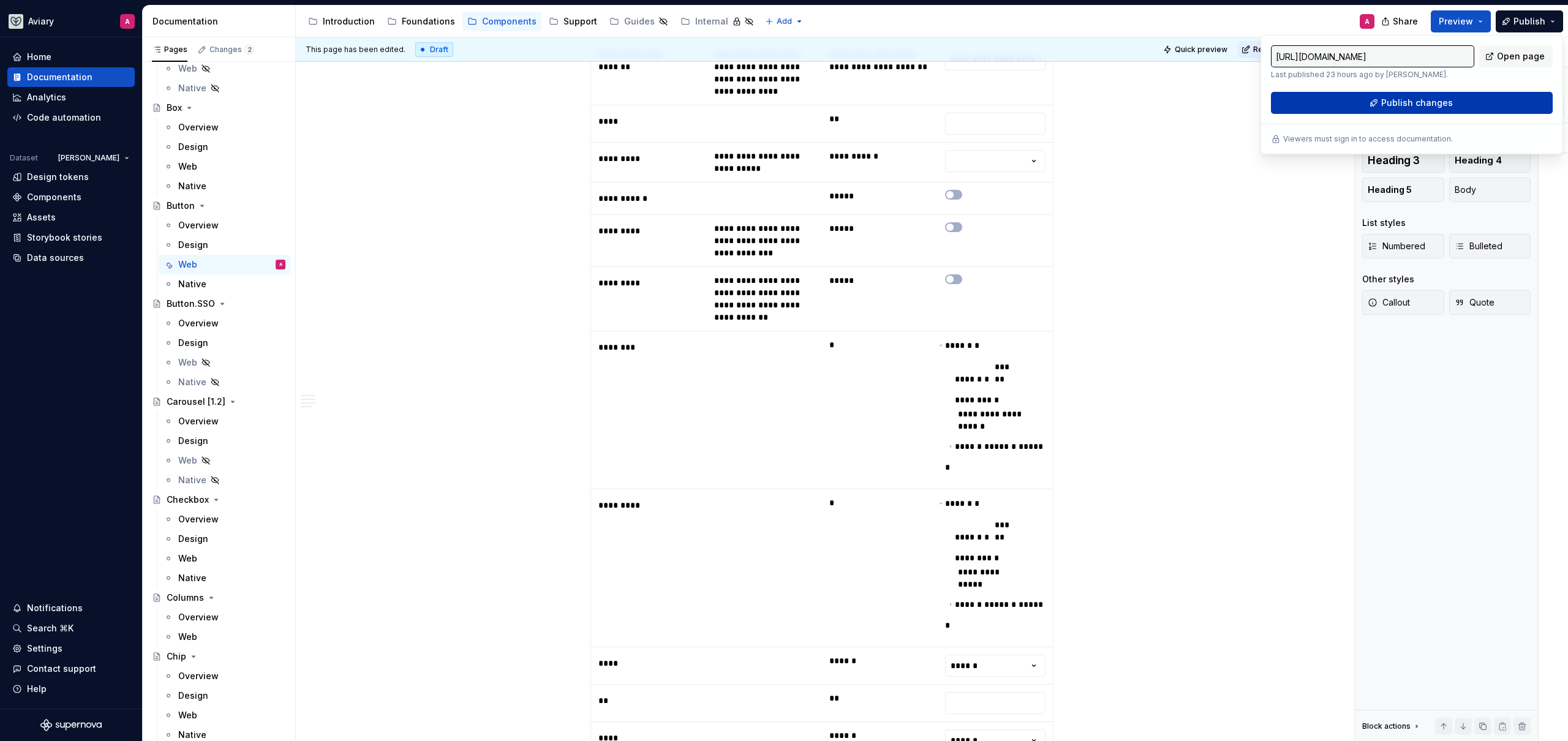
click at [1492, 103] on button "Publish changes" at bounding box center [1412, 103] width 281 height 22
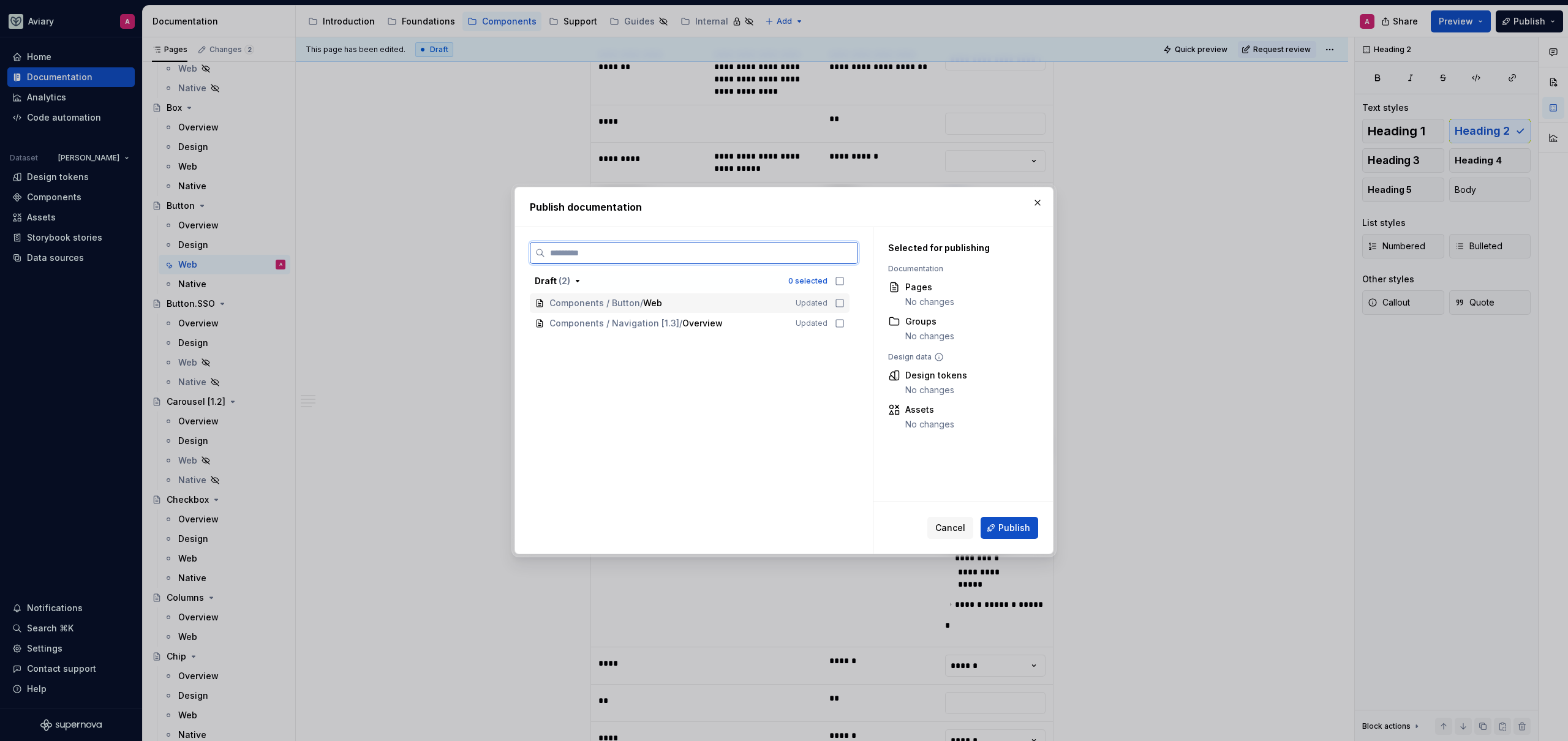
click at [842, 303] on icon at bounding box center [840, 303] width 10 height 10
click at [1008, 530] on span "Publish" at bounding box center [1014, 528] width 31 height 13
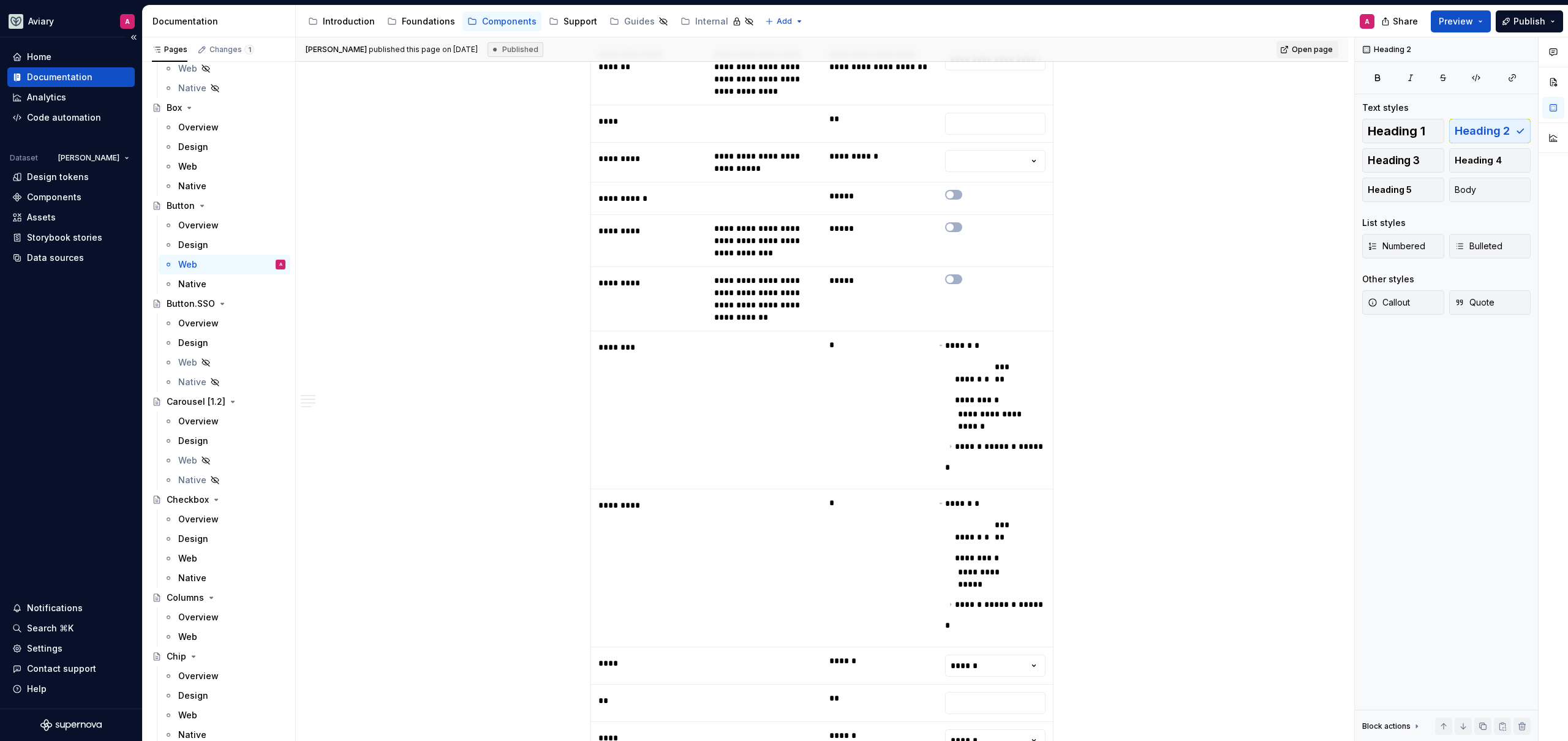
type textarea "*"
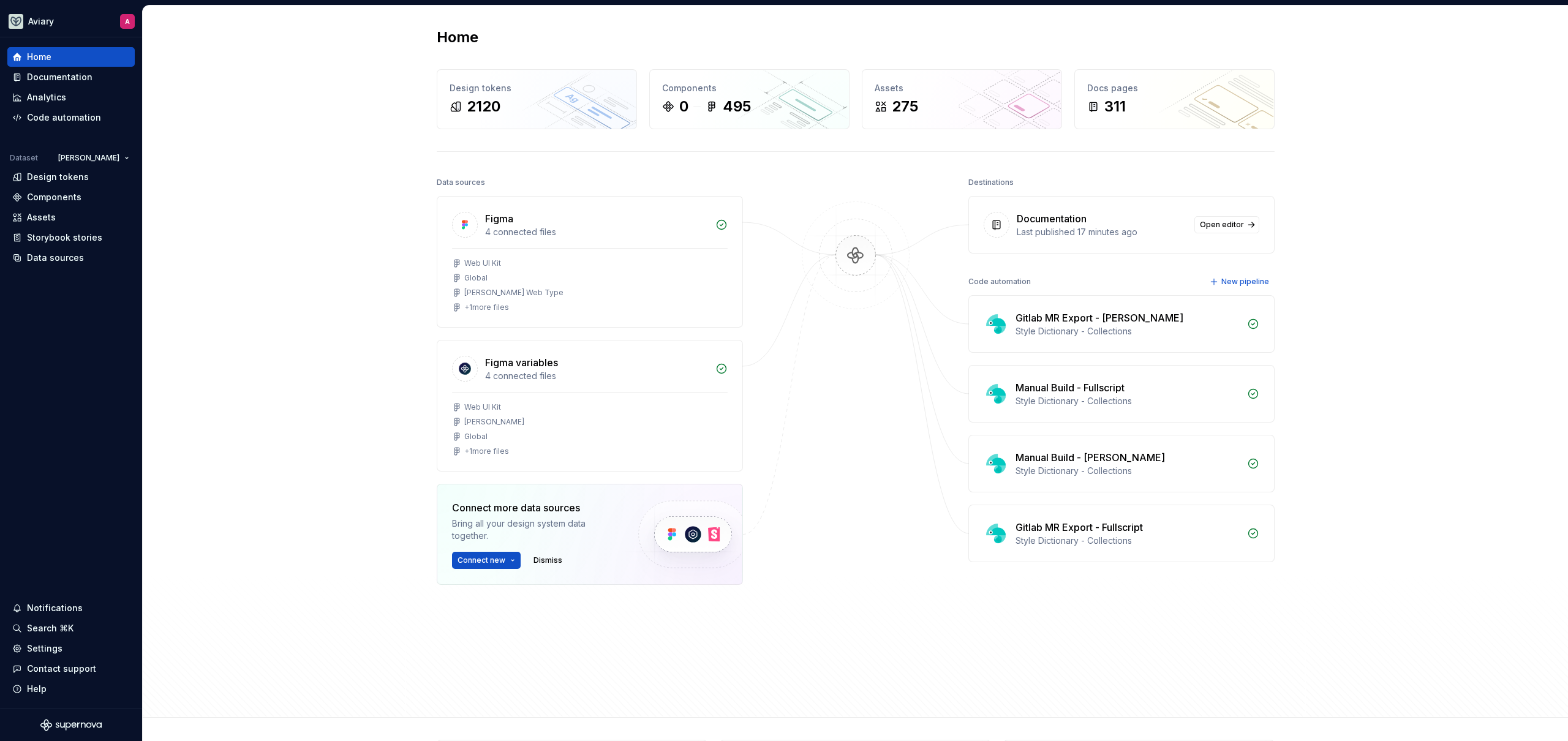
click at [320, 254] on div "Home Design tokens 2120 Components 0 495 Assets 275 Docs pages 311 Data sources…" at bounding box center [855, 362] width 1425 height 712
drag, startPoint x: 324, startPoint y: 171, endPoint x: 298, endPoint y: 174, distance: 26.2
click at [323, 171] on div "Home Design tokens 2120 Components 0 495 Assets 275 Docs pages 311 Data sources…" at bounding box center [855, 362] width 1425 height 712
click at [85, 74] on div "Documentation" at bounding box center [59, 77] width 66 height 13
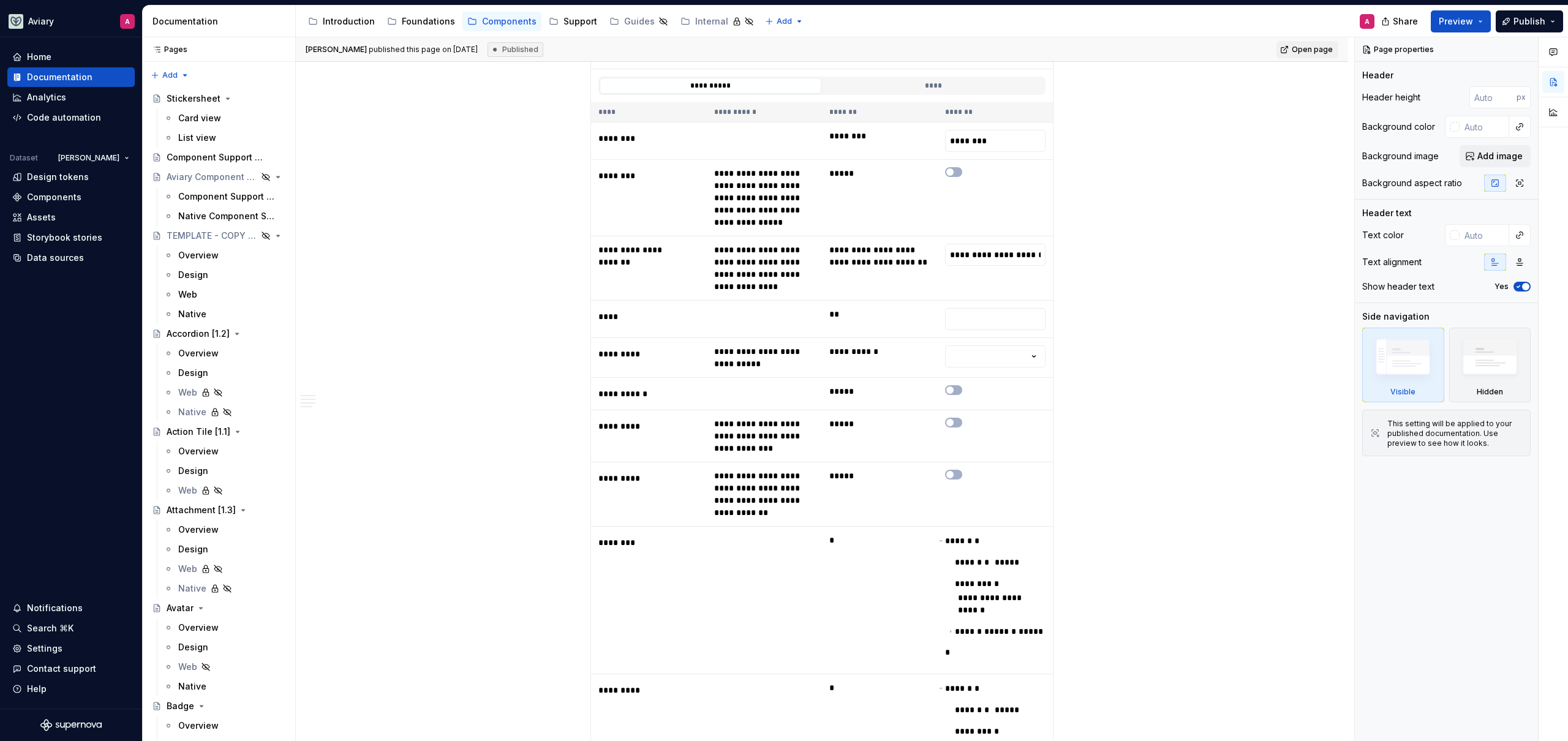
type textarea "*"
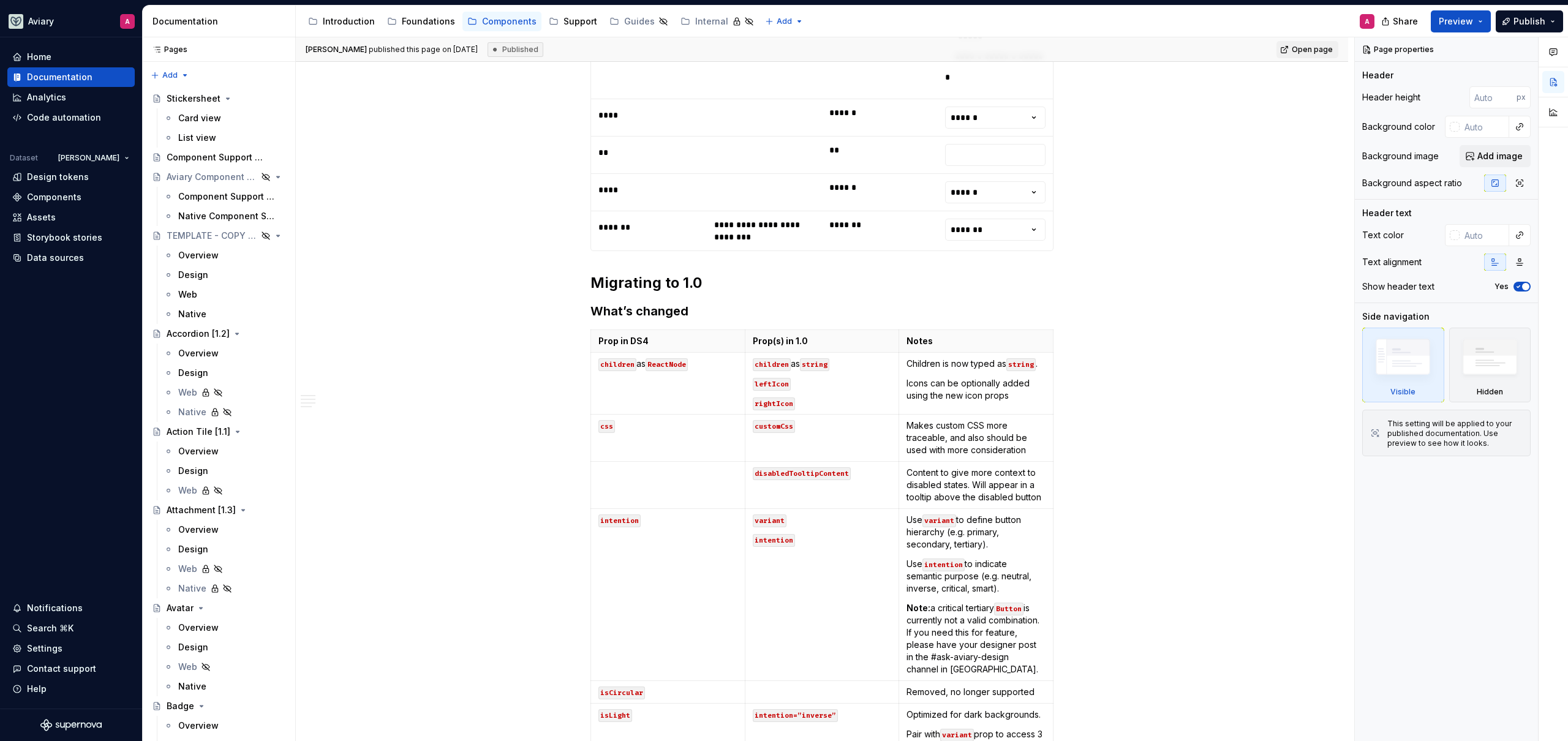
scroll to position [1375, 0]
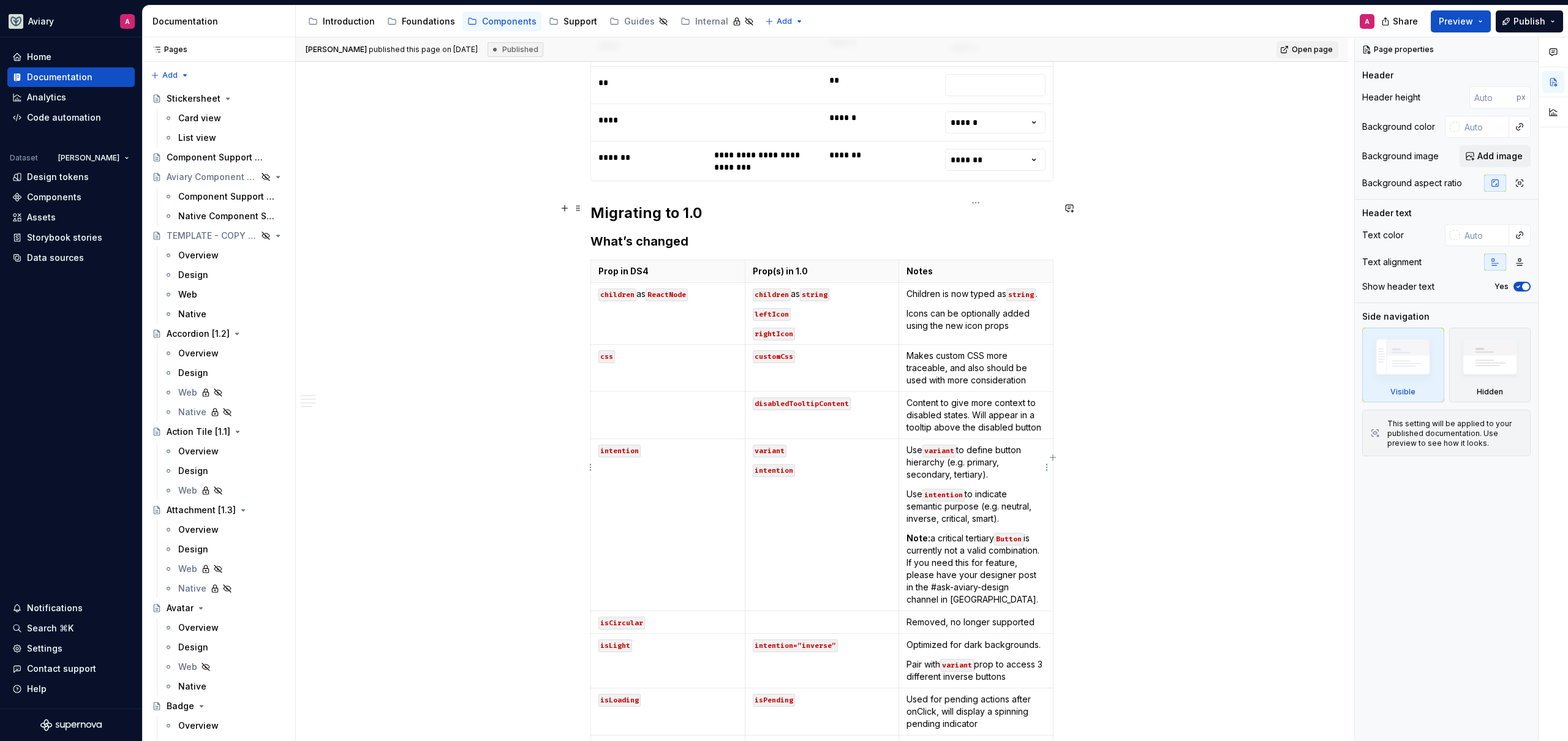
click at [977, 532] on p "Note: a critical tertiary Button is currently not a valid combination. If you n…" at bounding box center [976, 569] width 139 height 74
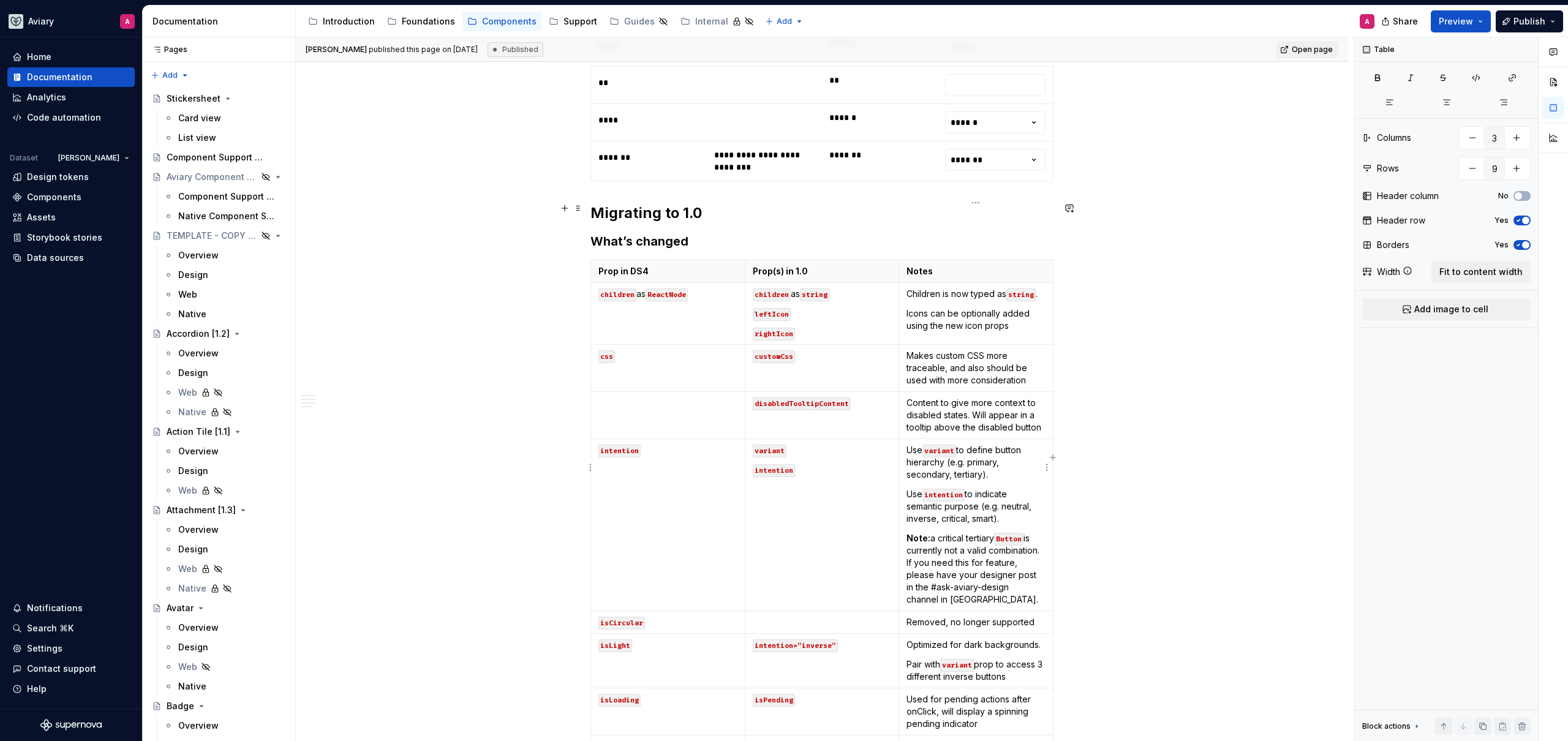
drag, startPoint x: 936, startPoint y: 481, endPoint x: 951, endPoint y: 470, distance: 18.6
click at [936, 532] on p "Note: a critical tertiary Button is currently not a valid combination. If you n…" at bounding box center [976, 569] width 139 height 74
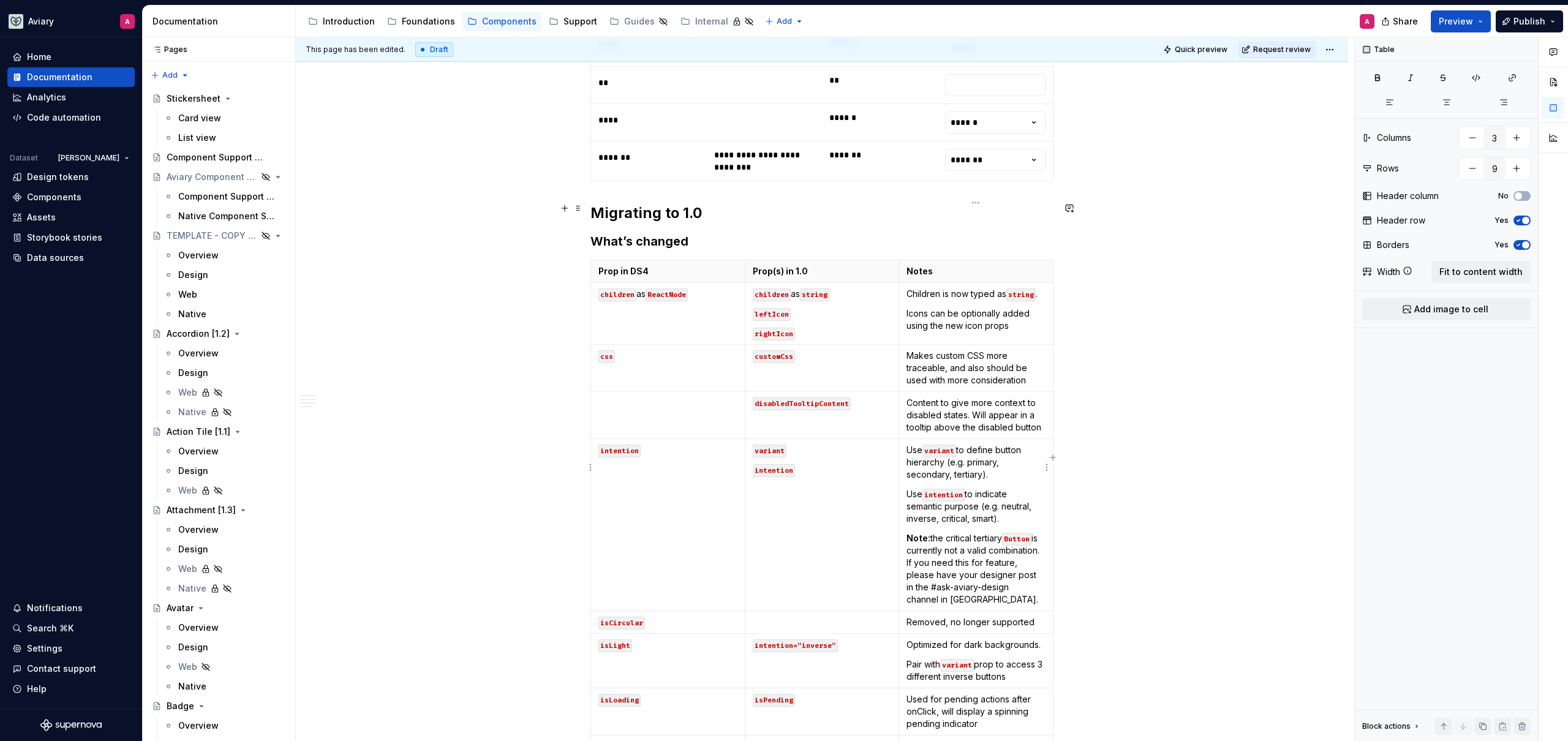
click at [979, 532] on p "Note: the critical tertiary Button is currently not a valid combination. If you…" at bounding box center [976, 569] width 139 height 74
drag, startPoint x: 1038, startPoint y: 506, endPoint x: 906, endPoint y: 495, distance: 132.5
click at [906, 532] on p "Note: the critical tertiary Button is currently not a valid combination. If you…" at bounding box center [976, 569] width 139 height 74
click at [962, 532] on p "Note: the critical tertiary Button is currently not a valid combination. If you…" at bounding box center [976, 569] width 139 height 74
drag, startPoint x: 956, startPoint y: 507, endPoint x: 947, endPoint y: 509, distance: 9.2
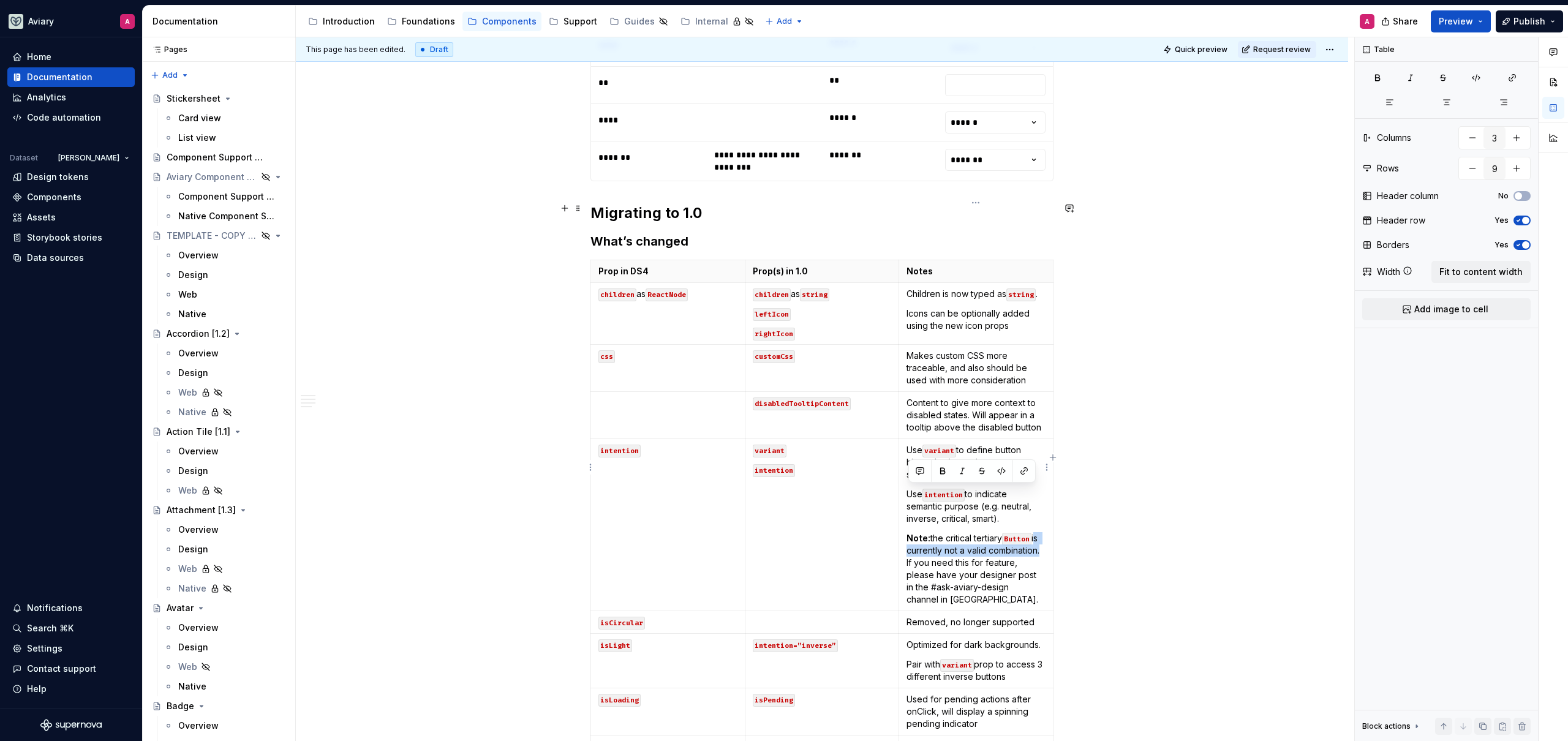
click at [907, 532] on p "Note: the critical tertiary Button is currently not a valid combination. If you…" at bounding box center [976, 569] width 139 height 74
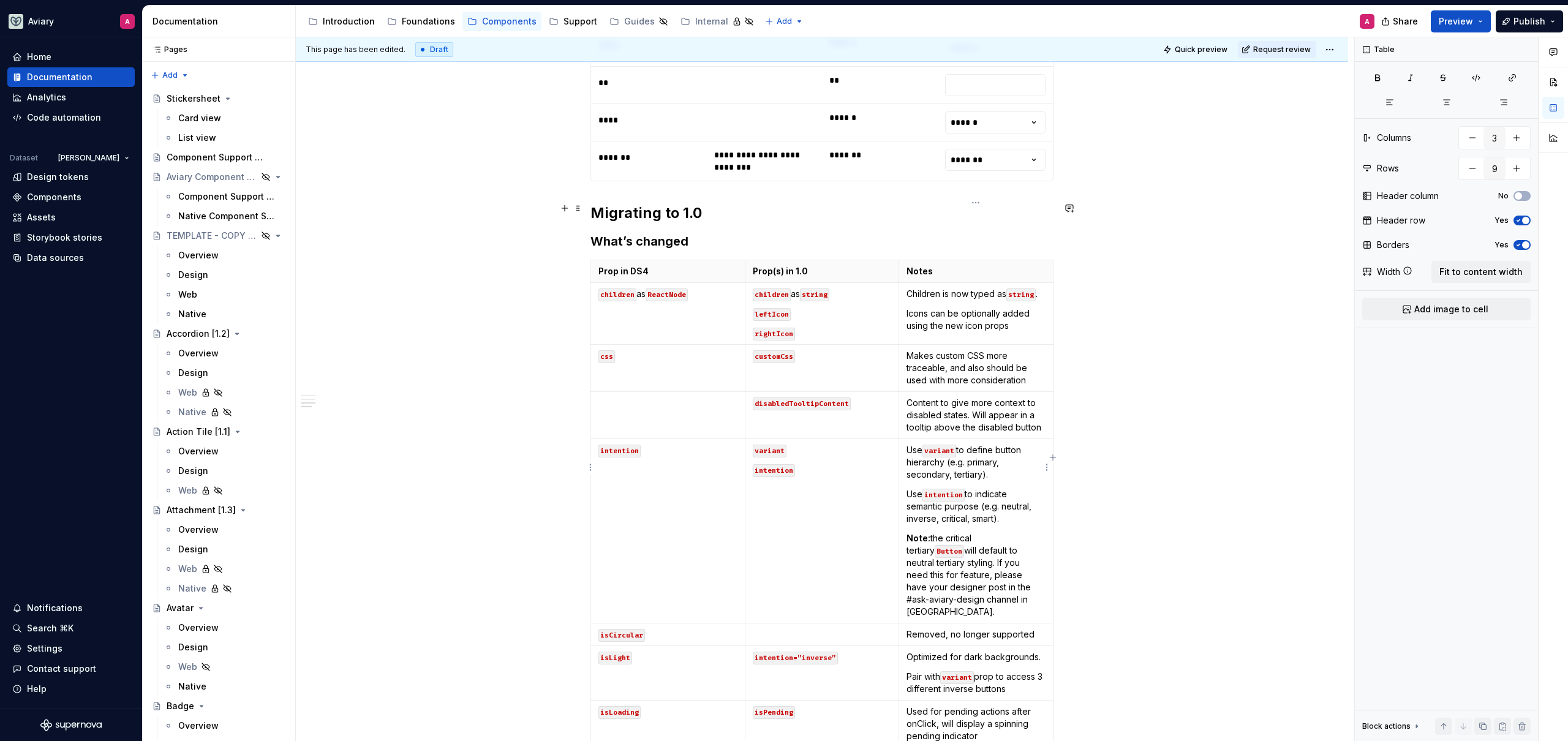
drag, startPoint x: 999, startPoint y: 504, endPoint x: 1007, endPoint y: 504, distance: 8.0
click at [999, 532] on p "Note: the critical tertiary Button will default to neutral tertiary styling. If…" at bounding box center [976, 575] width 139 height 85
click at [920, 532] on p "Note: the critical tertiary Button will default to neutral tertiary styling. If…" at bounding box center [976, 575] width 139 height 85
click at [1271, 50] on span "Request review" at bounding box center [1282, 49] width 58 height 10
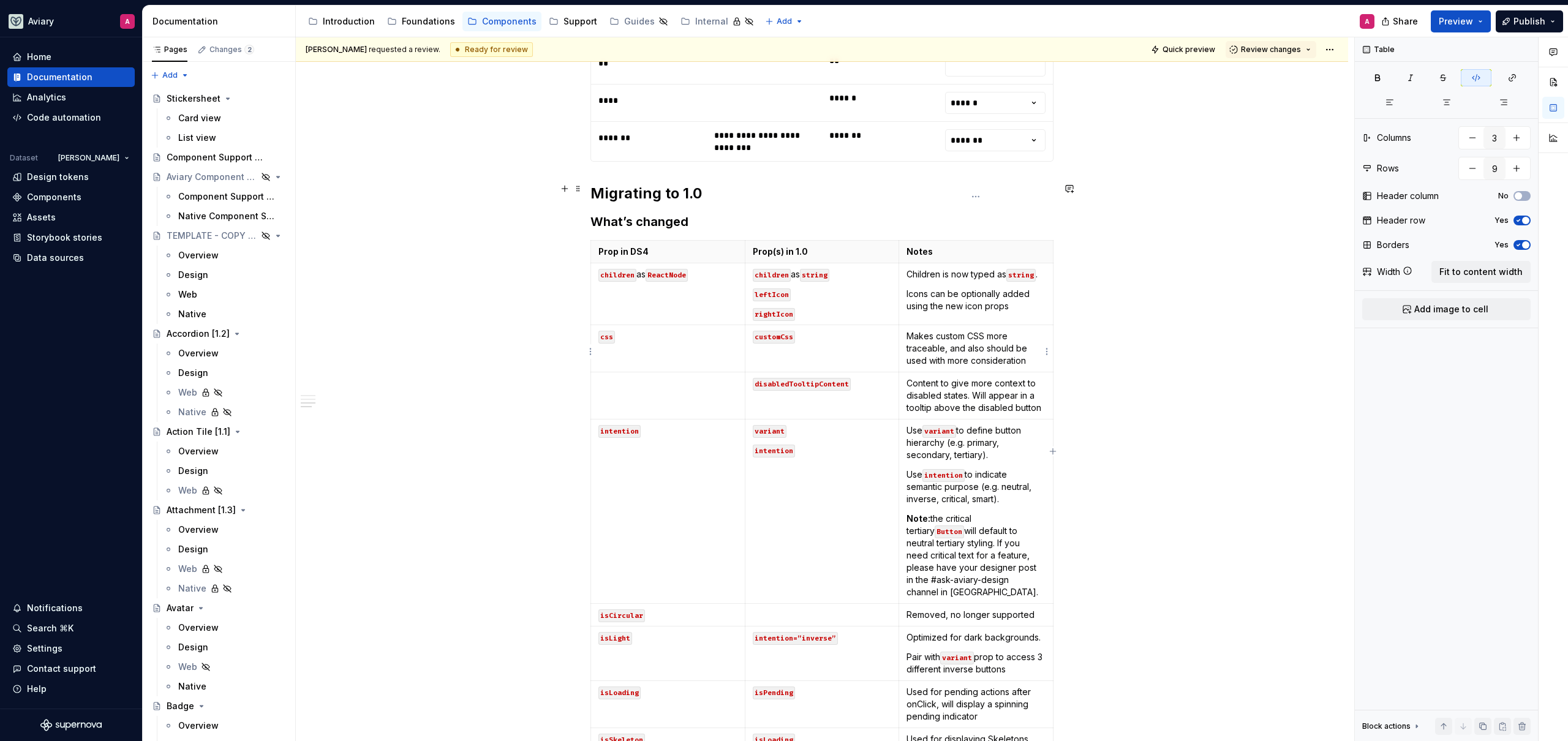
scroll to position [1469, 0]
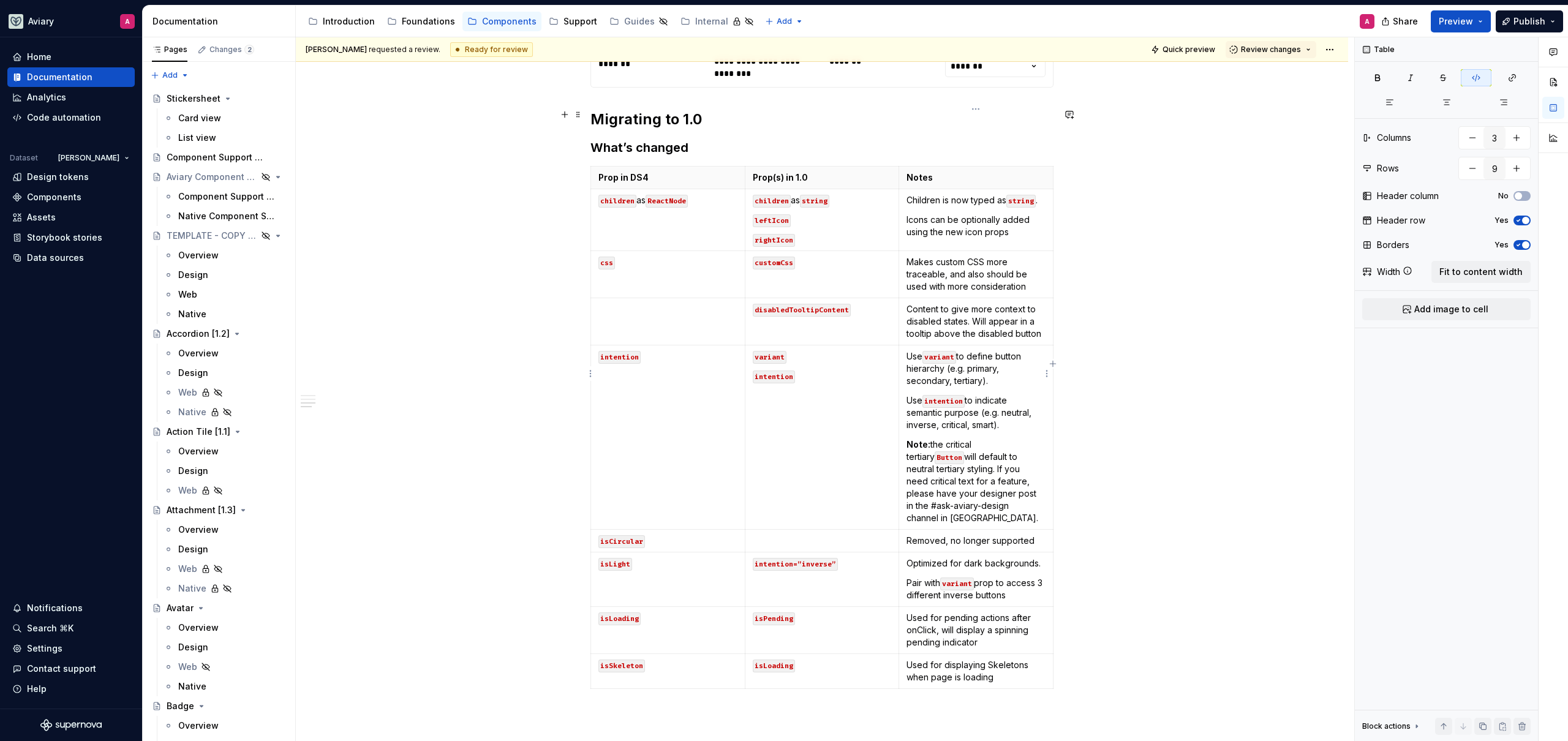
click at [957, 439] on p "Note: the critical tertiary Button will default to neutral tertiary styling. If…" at bounding box center [976, 481] width 139 height 85
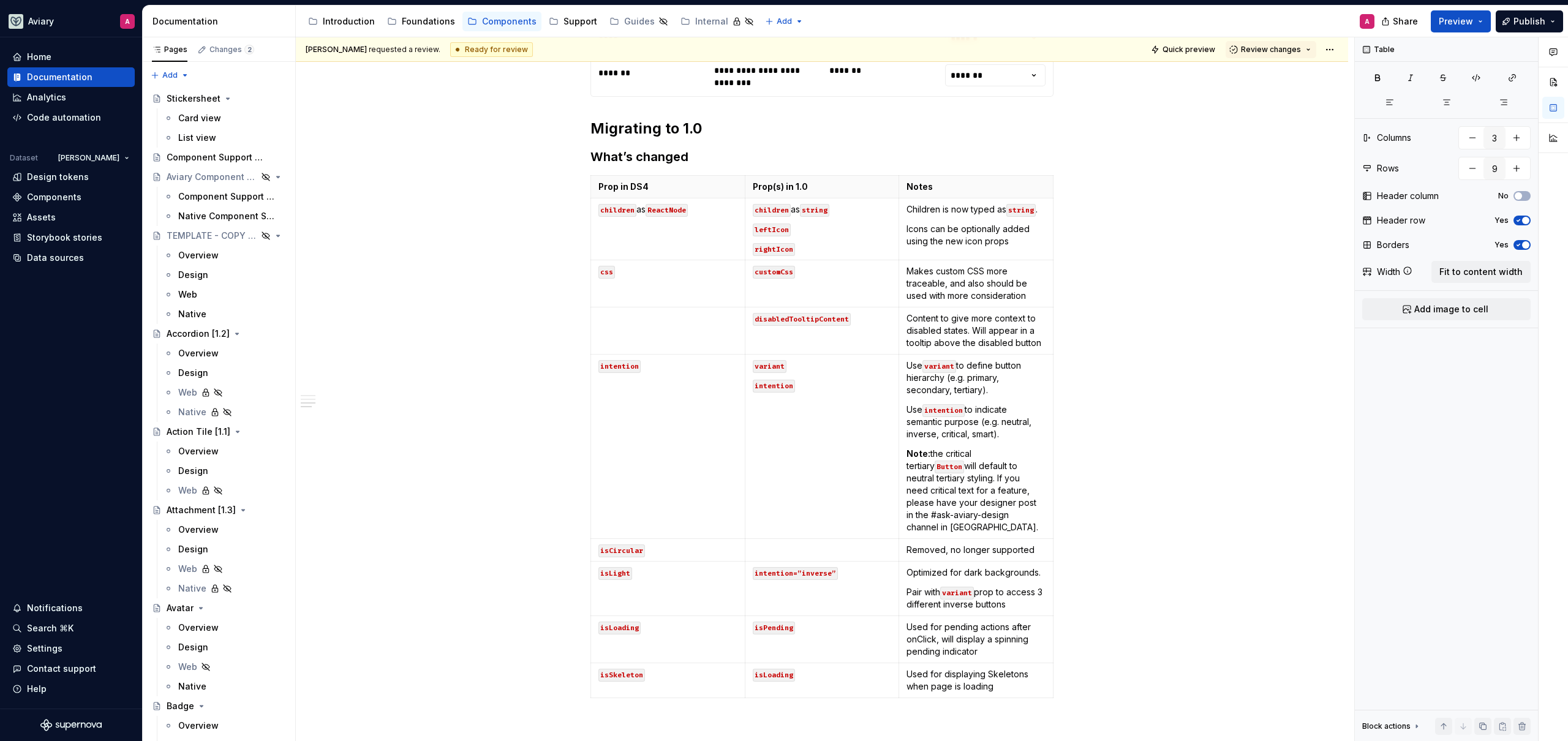
click at [1332, 49] on html "Aviary A Home Documentation Analytics Code automation Dataset [PERSON_NAME] Des…" at bounding box center [784, 370] width 1568 height 741
click at [1004, 417] on html "Aviary A Home Documentation Analytics Code automation Dataset [PERSON_NAME] Des…" at bounding box center [784, 370] width 1568 height 741
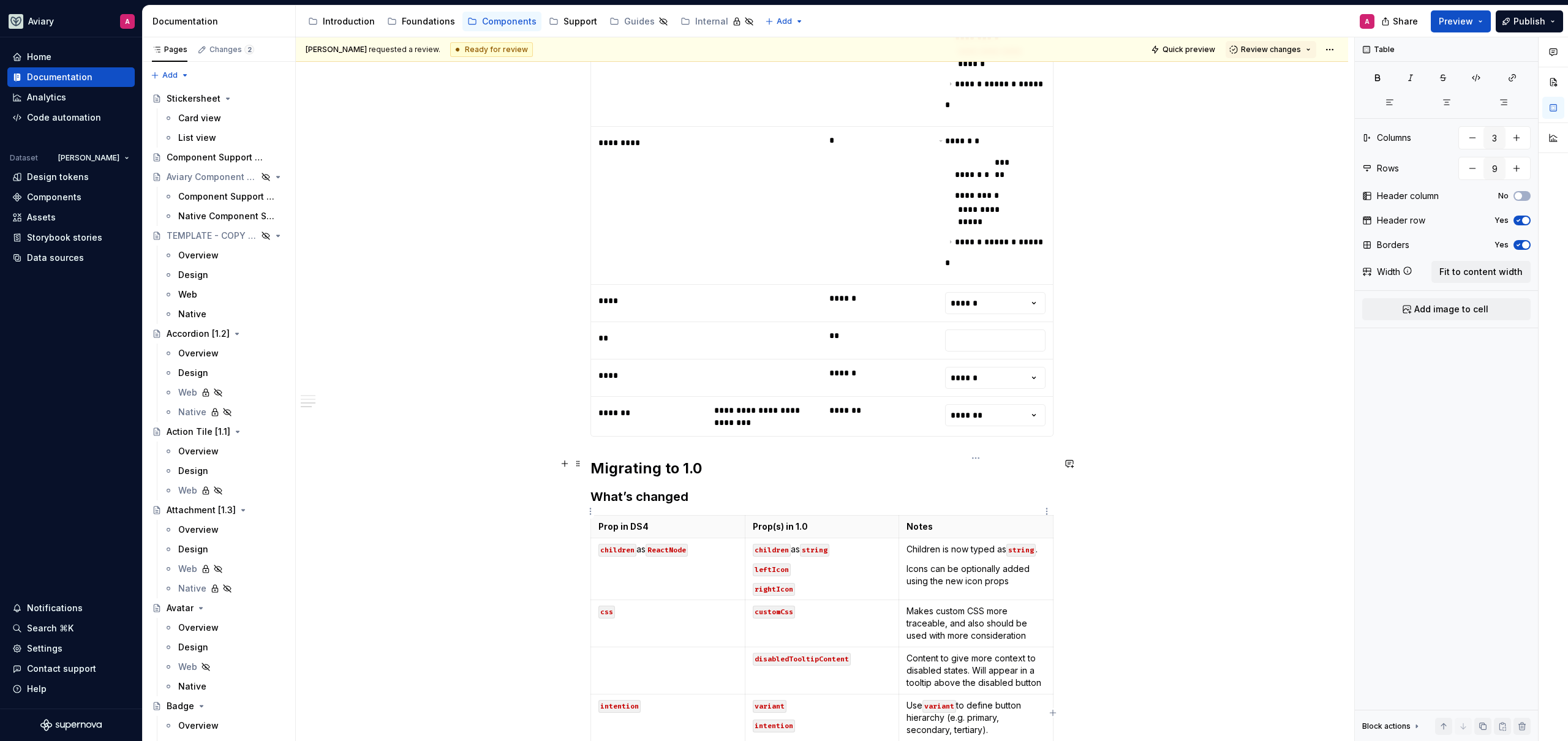
scroll to position [1360, 0]
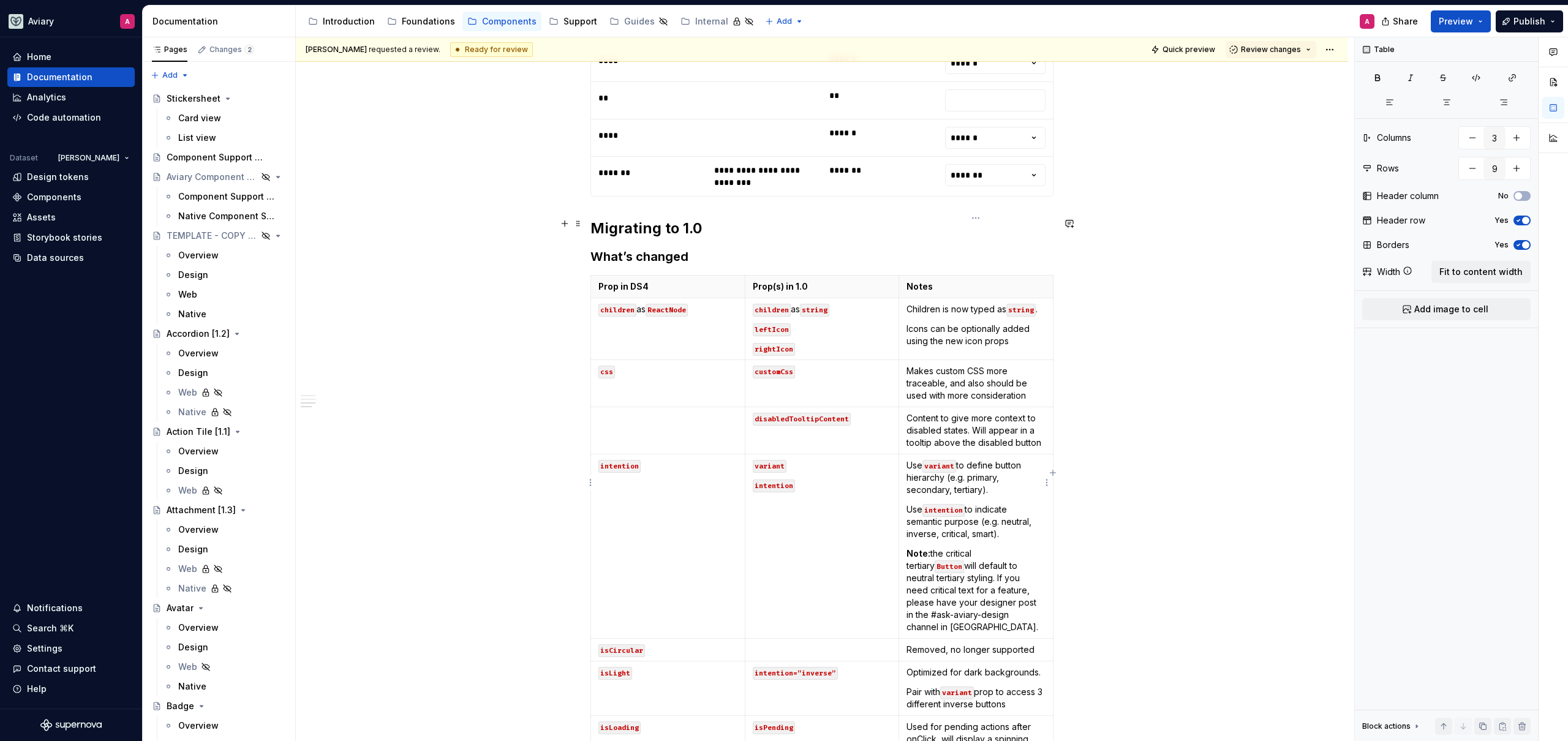
click at [1004, 548] on p "Note: the critical tertiary Button will default to neutral tertiary styling. If…" at bounding box center [976, 590] width 139 height 85
drag, startPoint x: 983, startPoint y: 523, endPoint x: 948, endPoint y: 523, distance: 35.0
click at [948, 548] on p "Note: the critical tertiary Button will default to neutral tertiary styling. If…" at bounding box center [976, 590] width 139 height 85
click at [996, 548] on p "Note: the critical tertiary Button will default to neutral tertiary styling. If…" at bounding box center [976, 590] width 139 height 85
click at [949, 548] on p "Note: the critical tertiary Button will default to neutral tertiary styling. If…" at bounding box center [976, 590] width 139 height 85
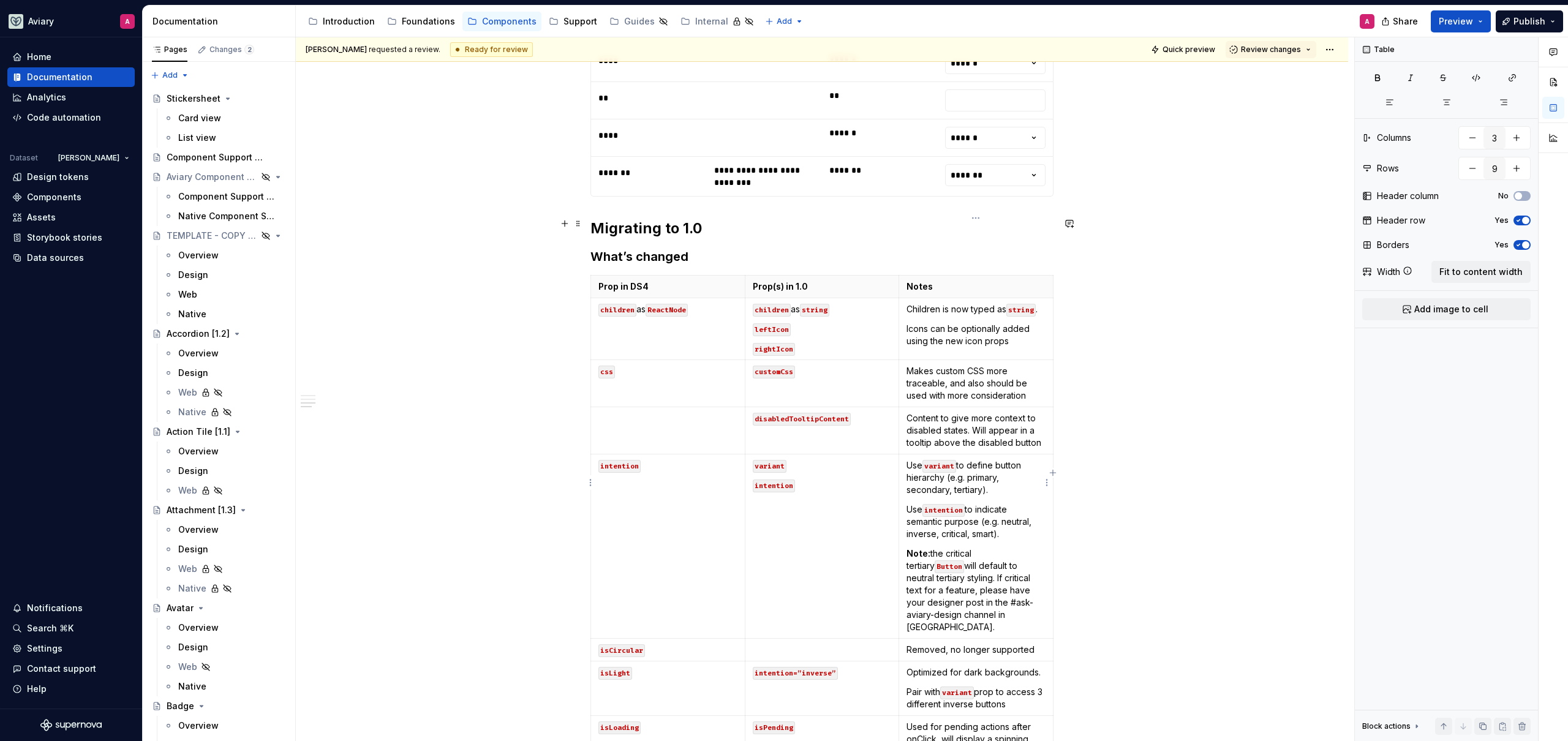
click at [976, 548] on p "Note: the critical tertiary Button will default to neutral tertiary styling. If…" at bounding box center [976, 590] width 139 height 85
click at [991, 548] on p "Note: the critical tertiary Button will default to neutral tertiary styling. If…" at bounding box center [976, 590] width 139 height 85
click at [405, 281] on div "**********" at bounding box center [824, 389] width 1058 height 704
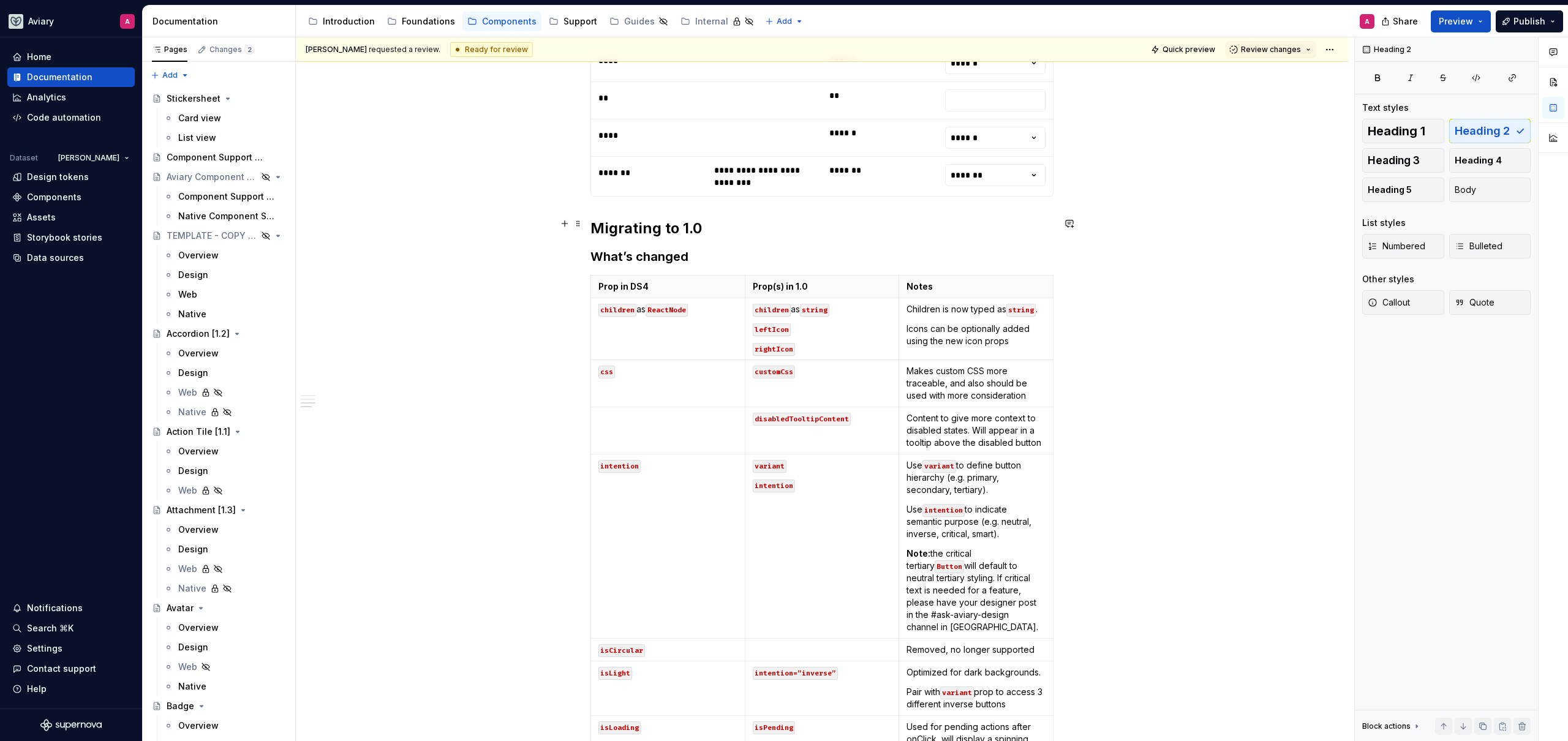
type textarea "*"
click at [67, 172] on div "Design tokens" at bounding box center [58, 177] width 62 height 13
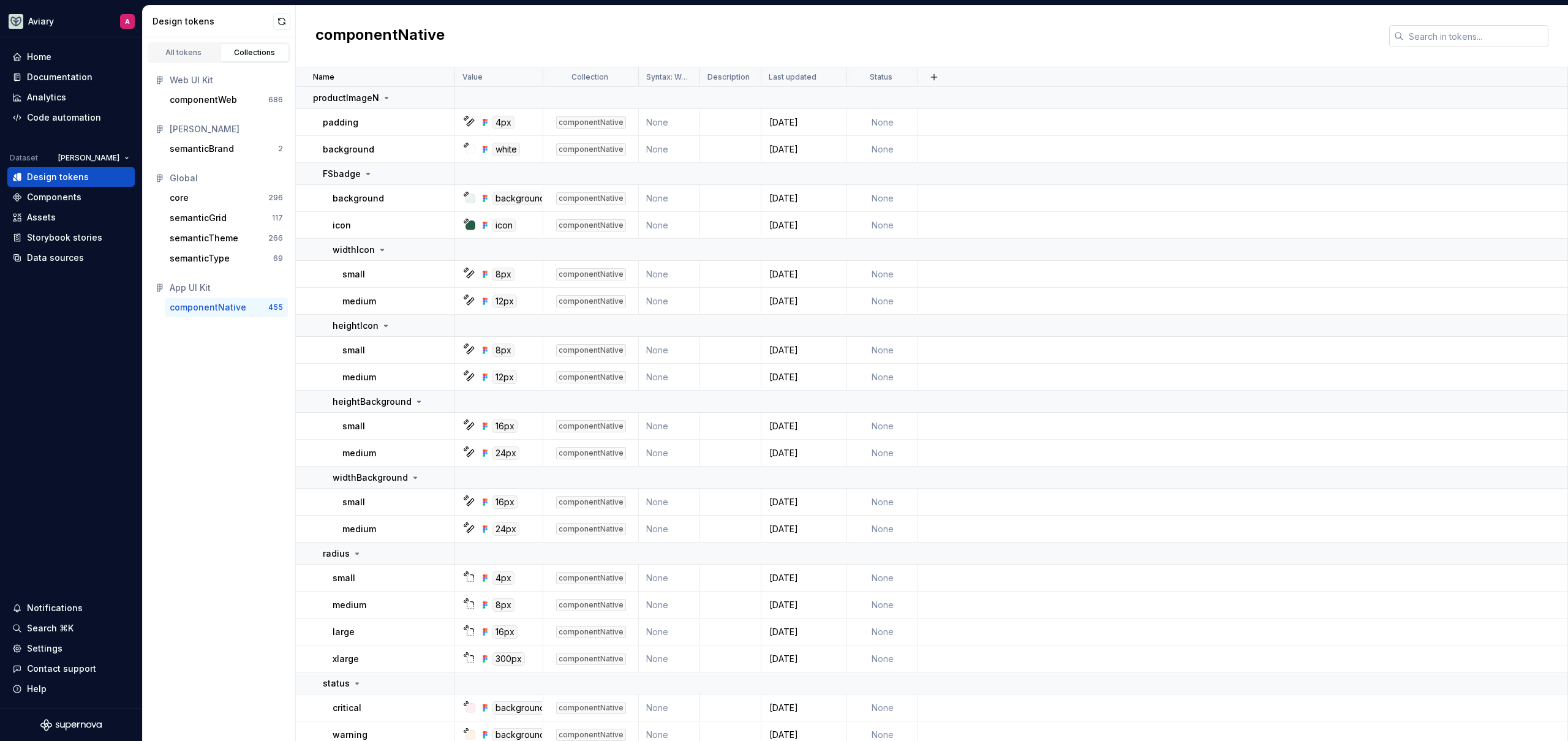
click at [1444, 38] on input "text" at bounding box center [1476, 36] width 145 height 22
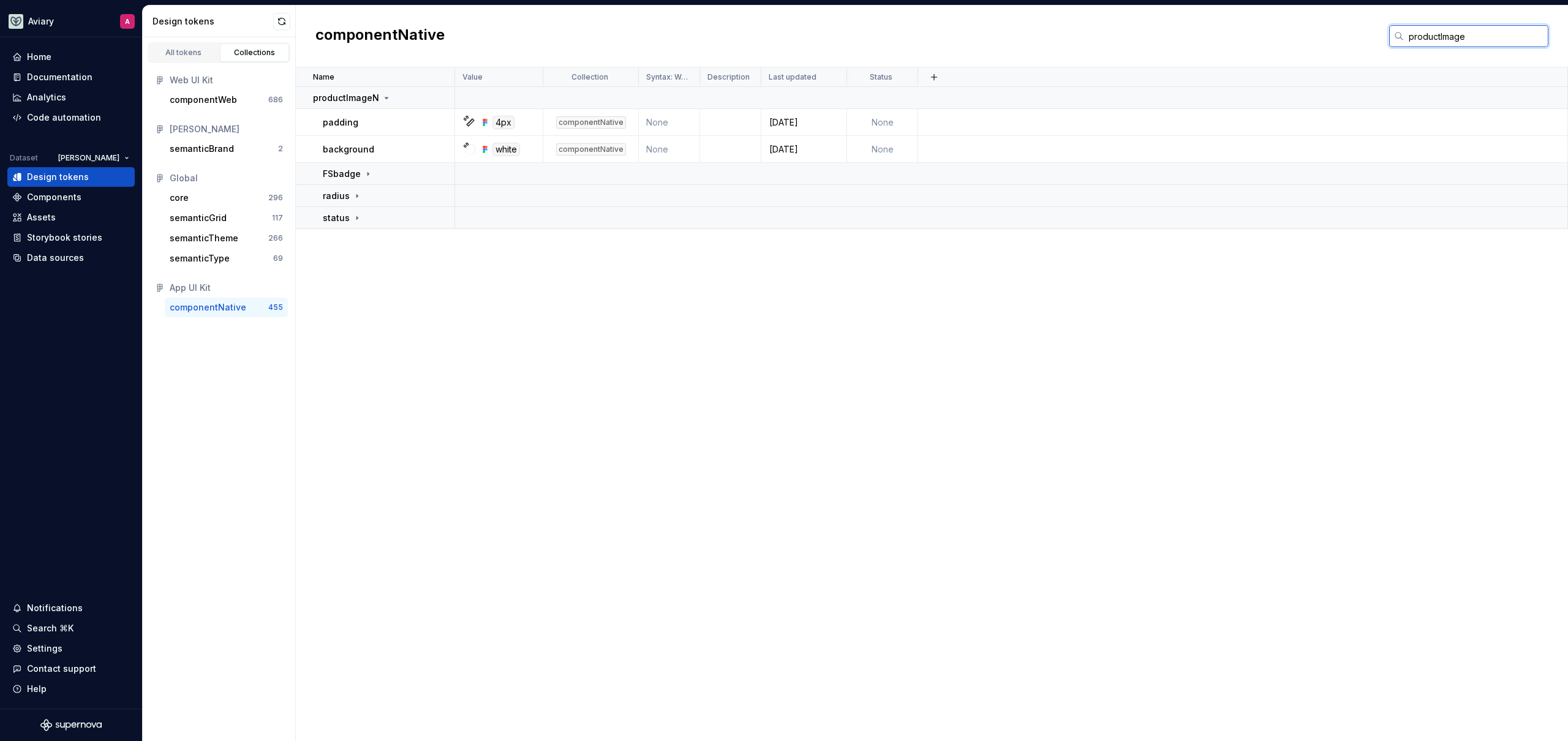
type input "productImage"
drag, startPoint x: 567, startPoint y: 366, endPoint x: 553, endPoint y: 353, distance: 19.1
click at [556, 354] on div "Name Value Collection Syntax: Web Description Last updated Status productImageN…" at bounding box center [931, 404] width 1272 height 674
click at [330, 199] on p "radius" at bounding box center [336, 196] width 27 height 13
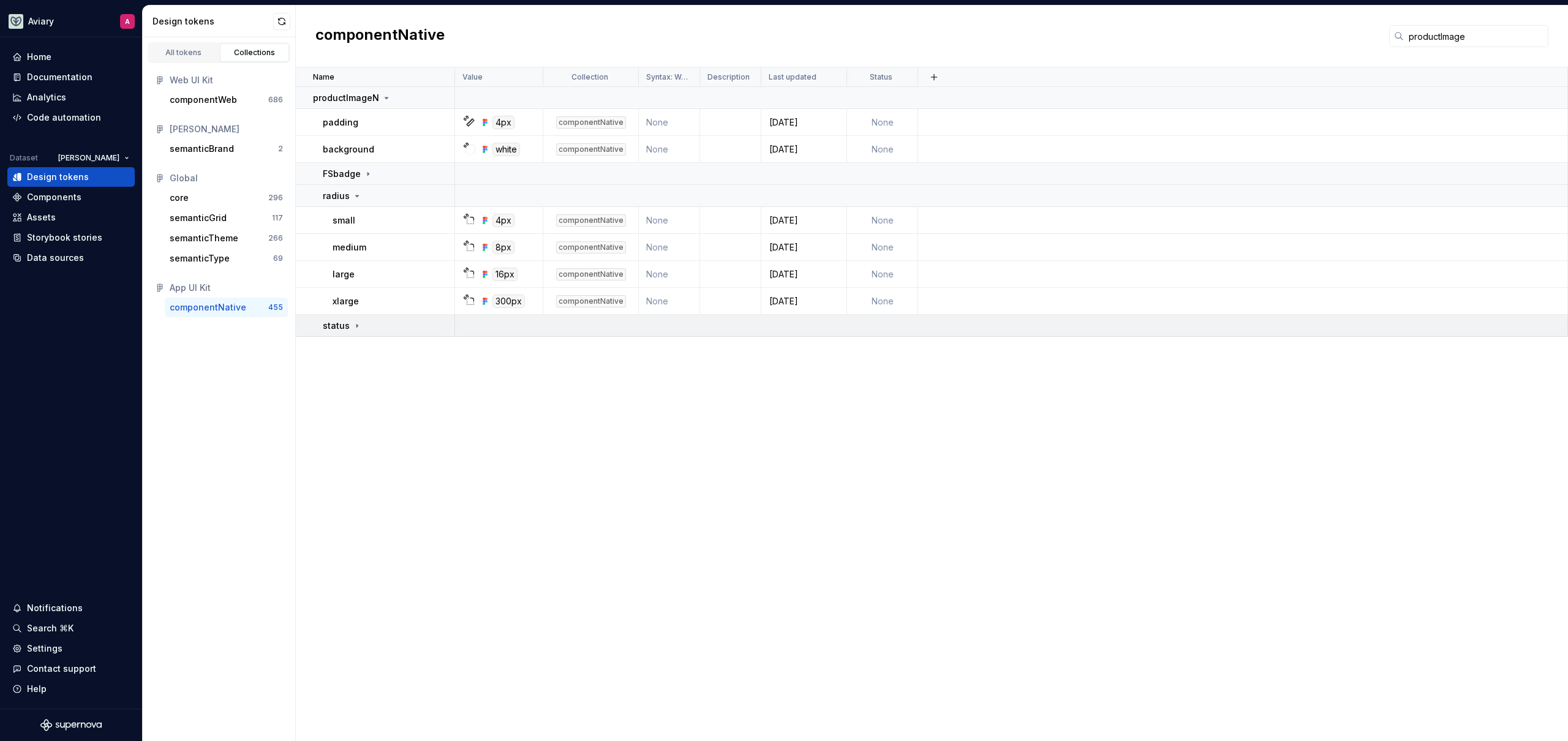
click at [337, 324] on p "status" at bounding box center [336, 326] width 27 height 13
